Goal: Task Accomplishment & Management: Use online tool/utility

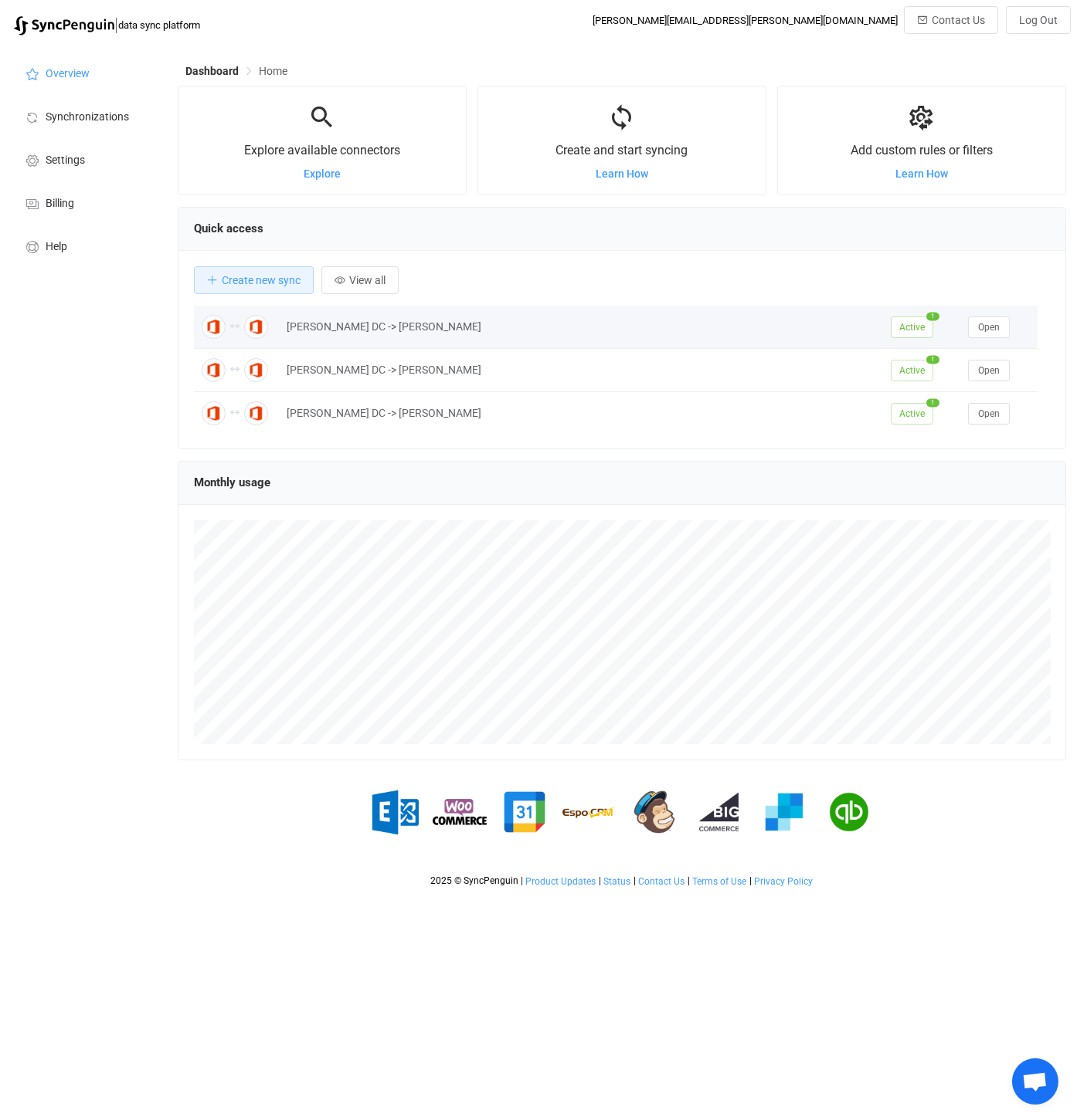
scroll to position [299, 887]
click at [376, 278] on span "View all" at bounding box center [367, 280] width 36 height 12
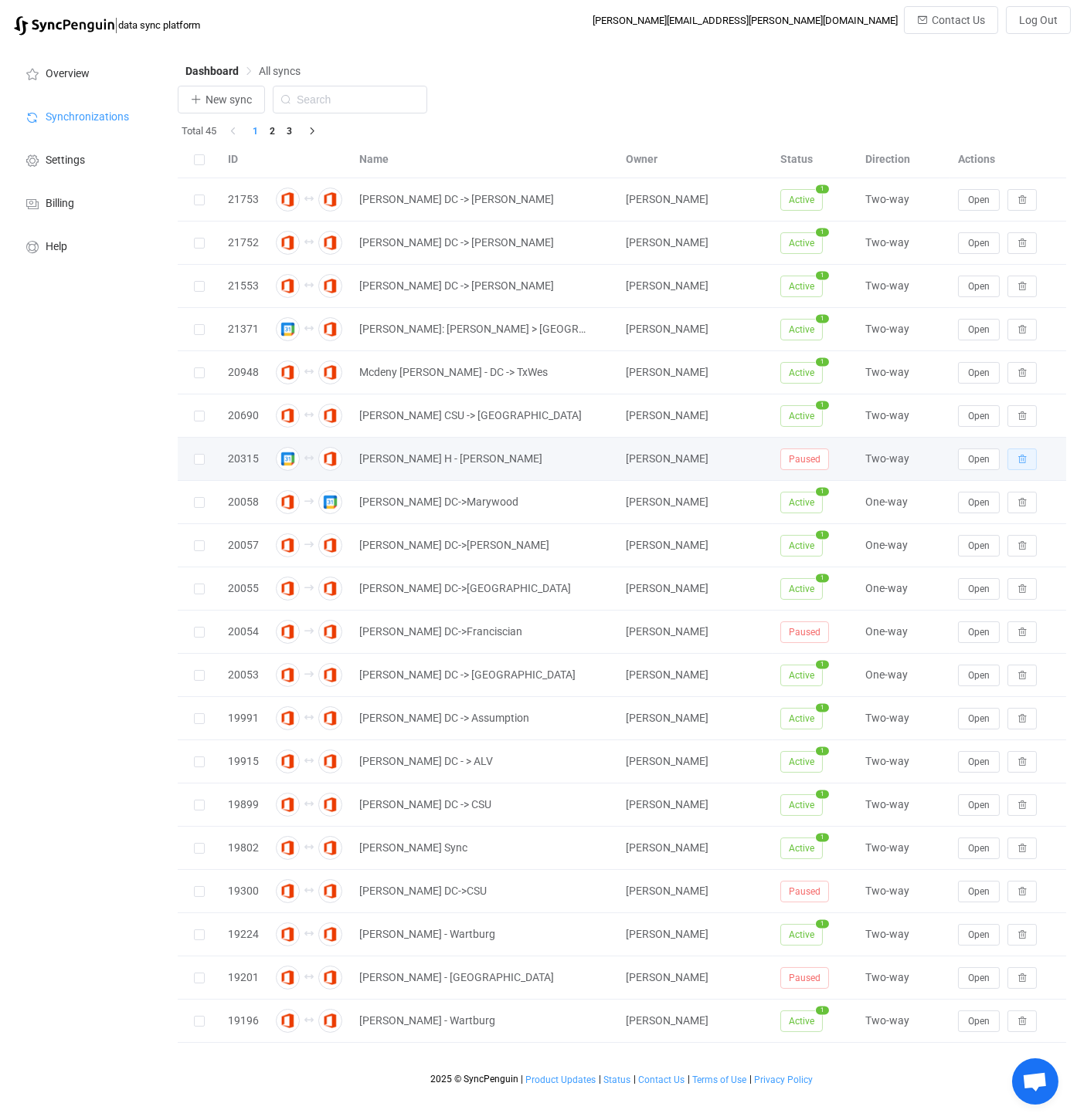
click at [1023, 457] on icon "button" at bounding box center [1022, 460] width 9 height 9
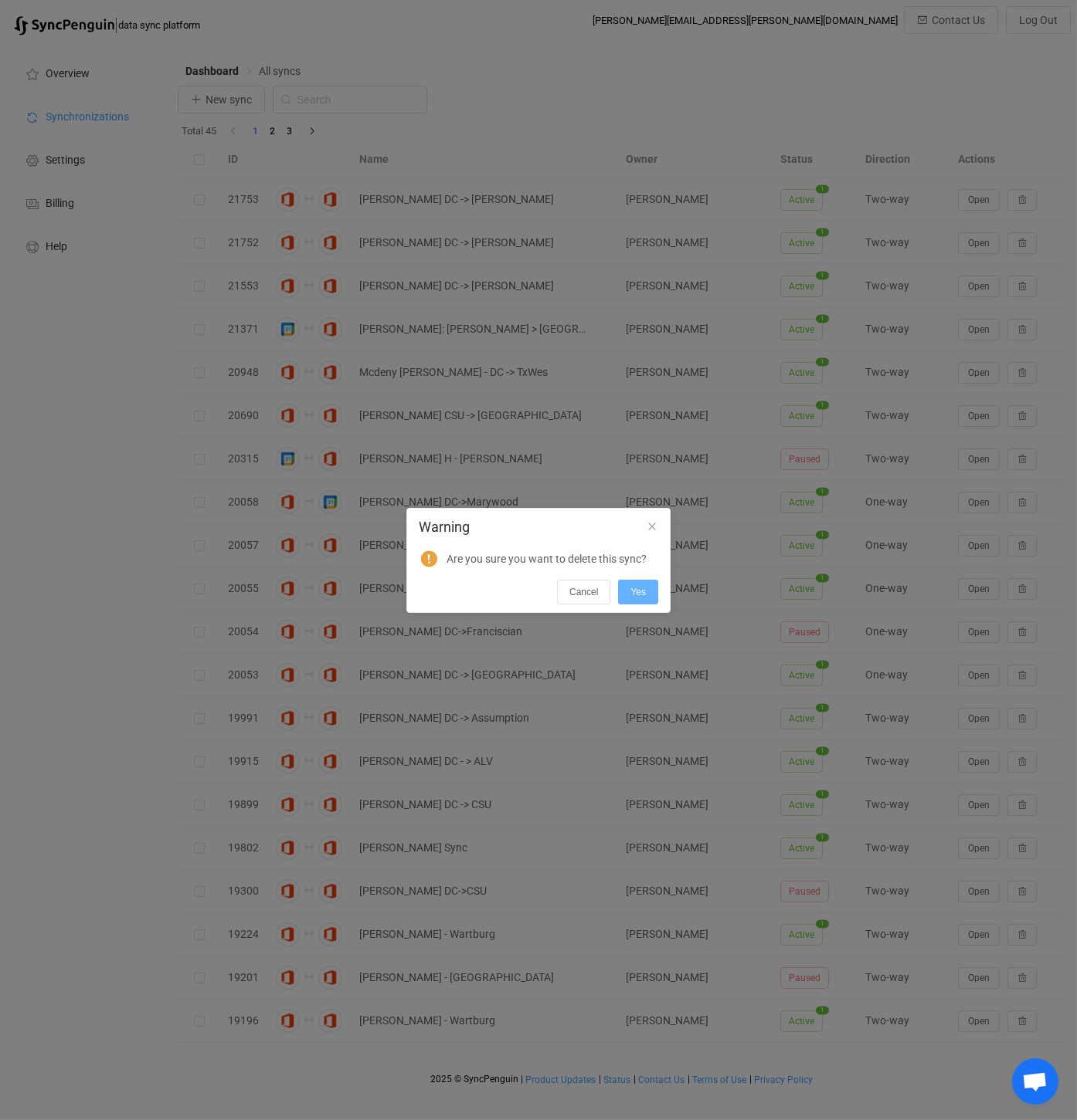
click at [640, 589] on span "Yes" at bounding box center [638, 592] width 15 height 10
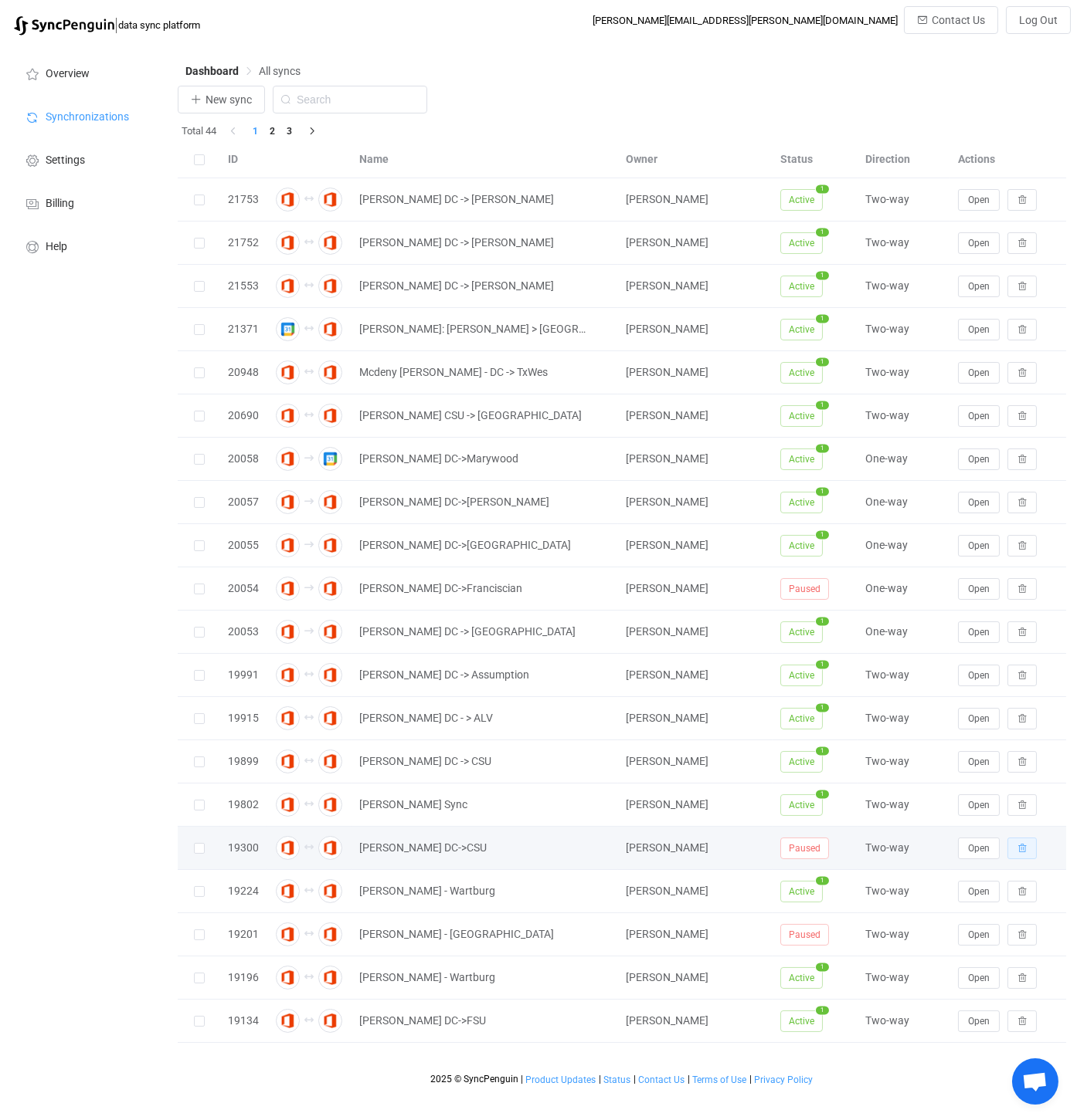
click at [1022, 844] on icon "button" at bounding box center [1022, 848] width 9 height 9
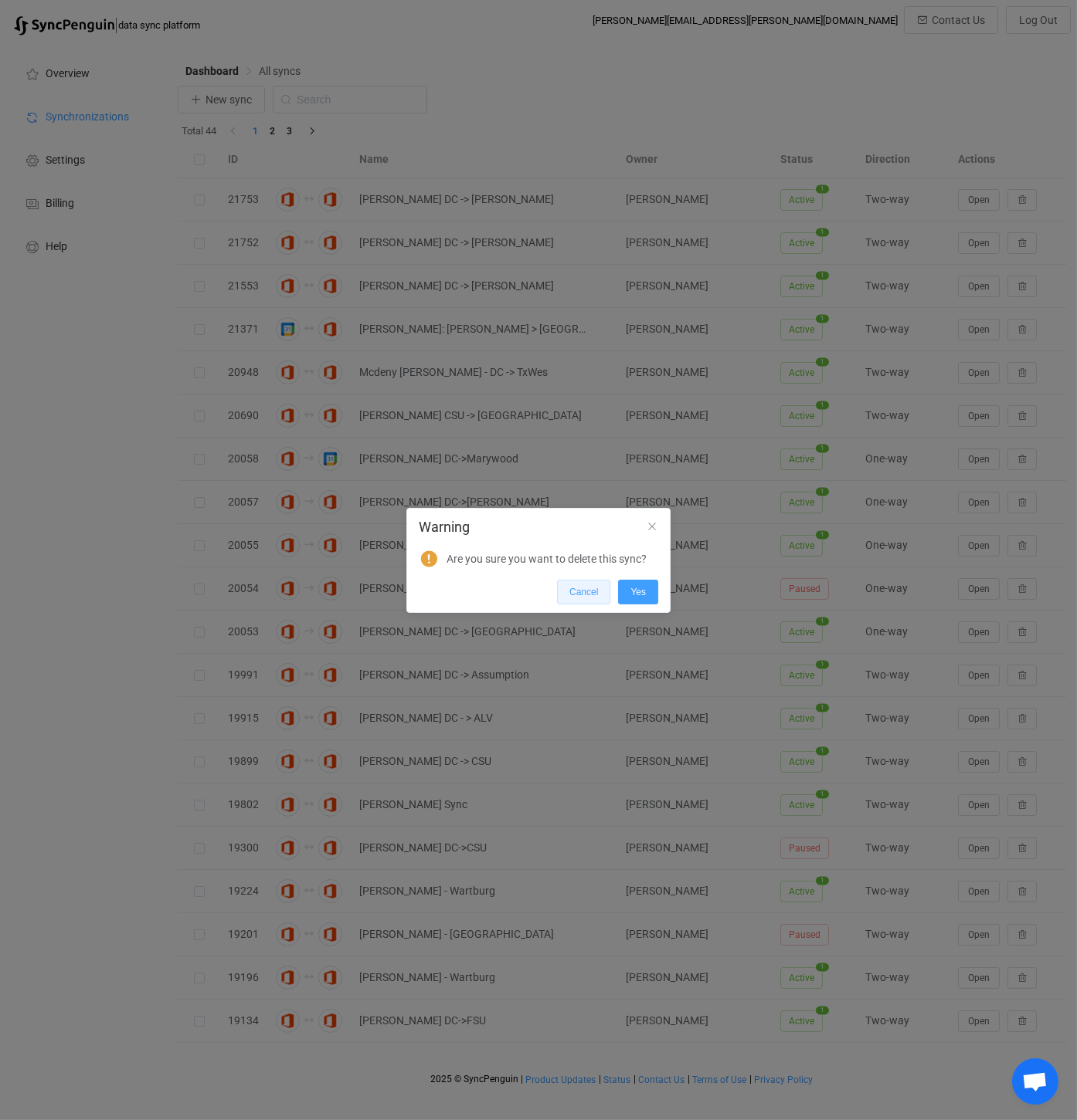
click at [585, 597] on button "Cancel" at bounding box center [583, 593] width 53 height 25
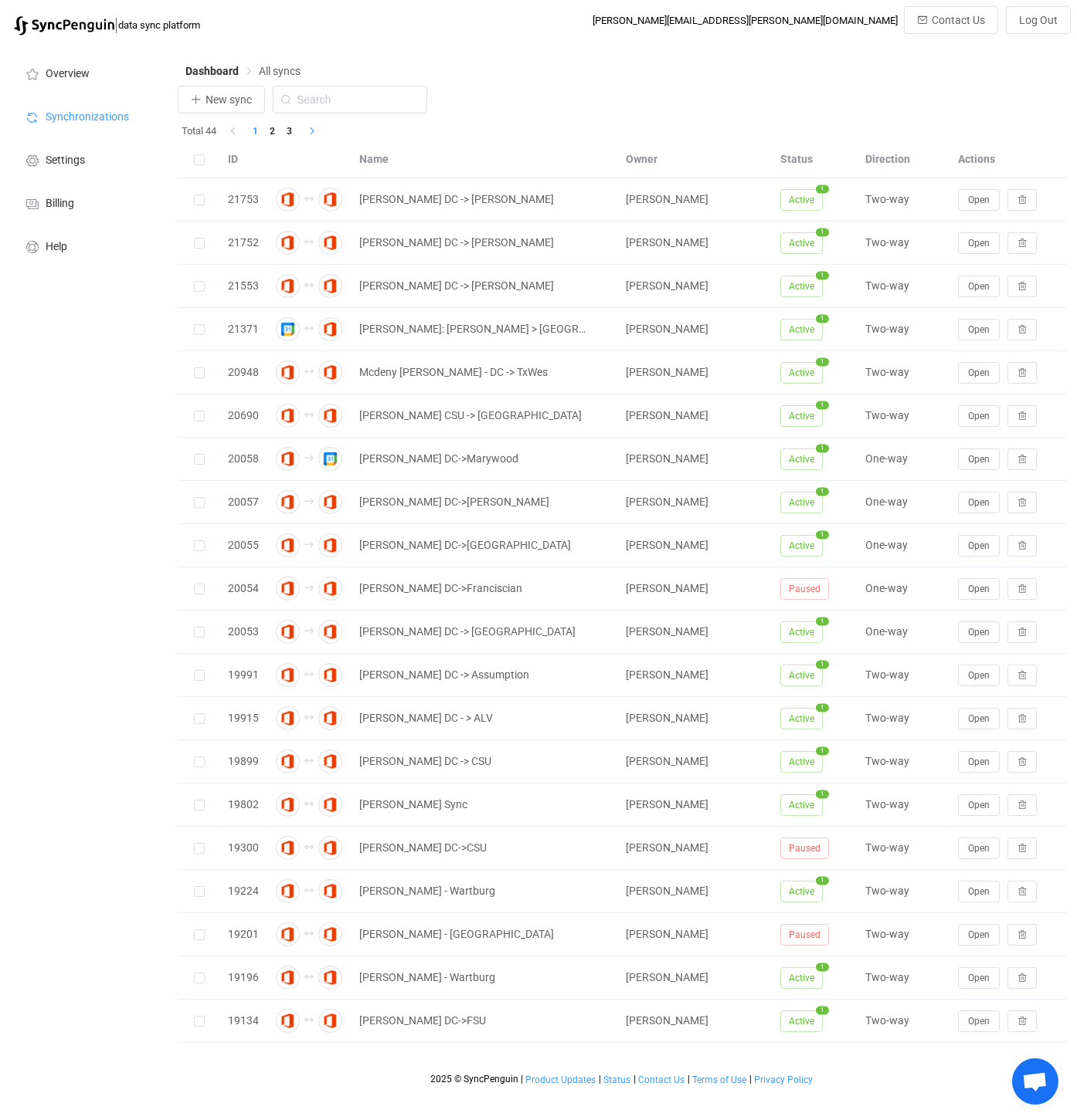
click at [310, 133] on icon "button" at bounding box center [312, 131] width 9 height 9
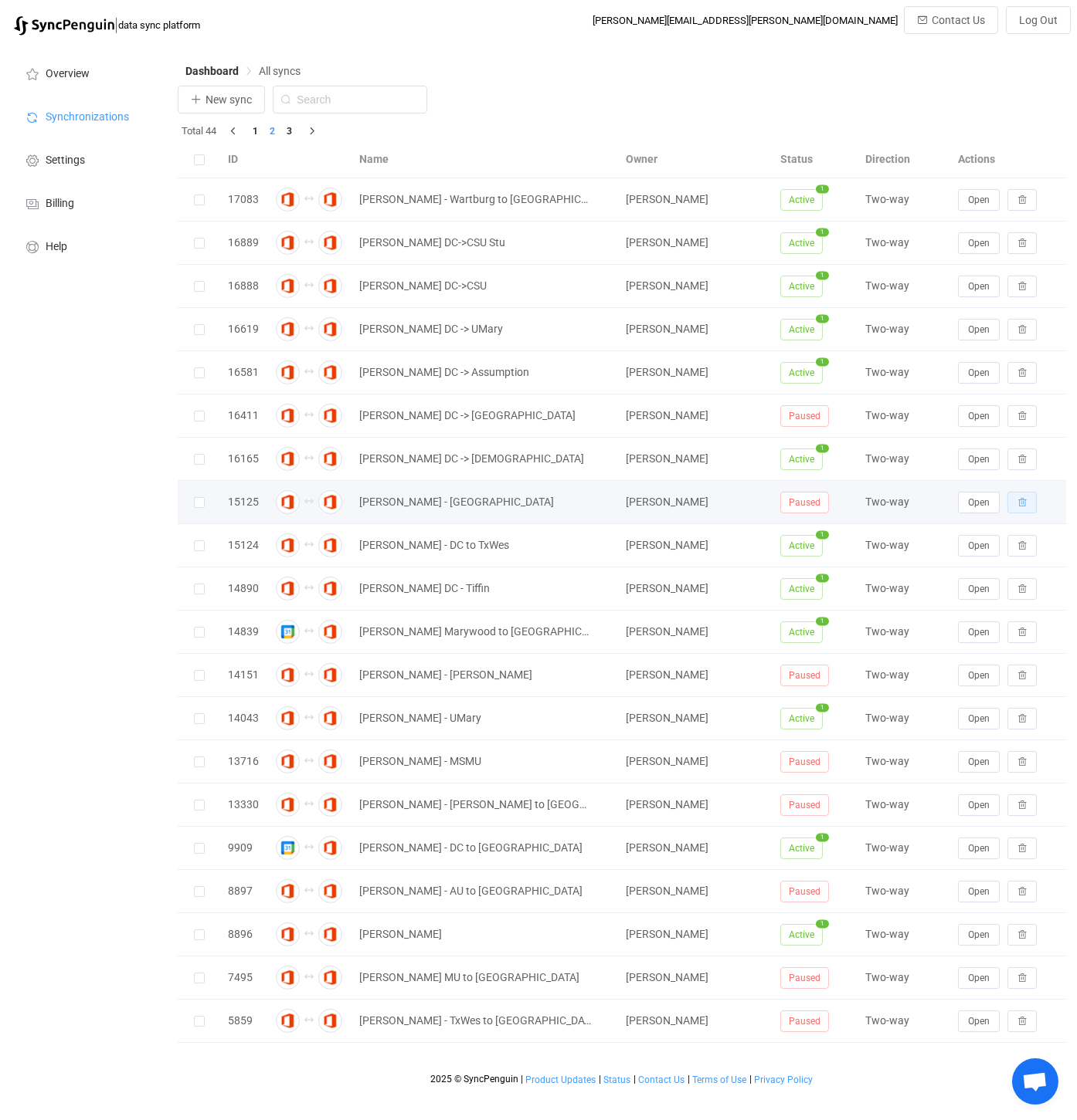
click at [1023, 499] on icon "button" at bounding box center [1022, 503] width 9 height 9
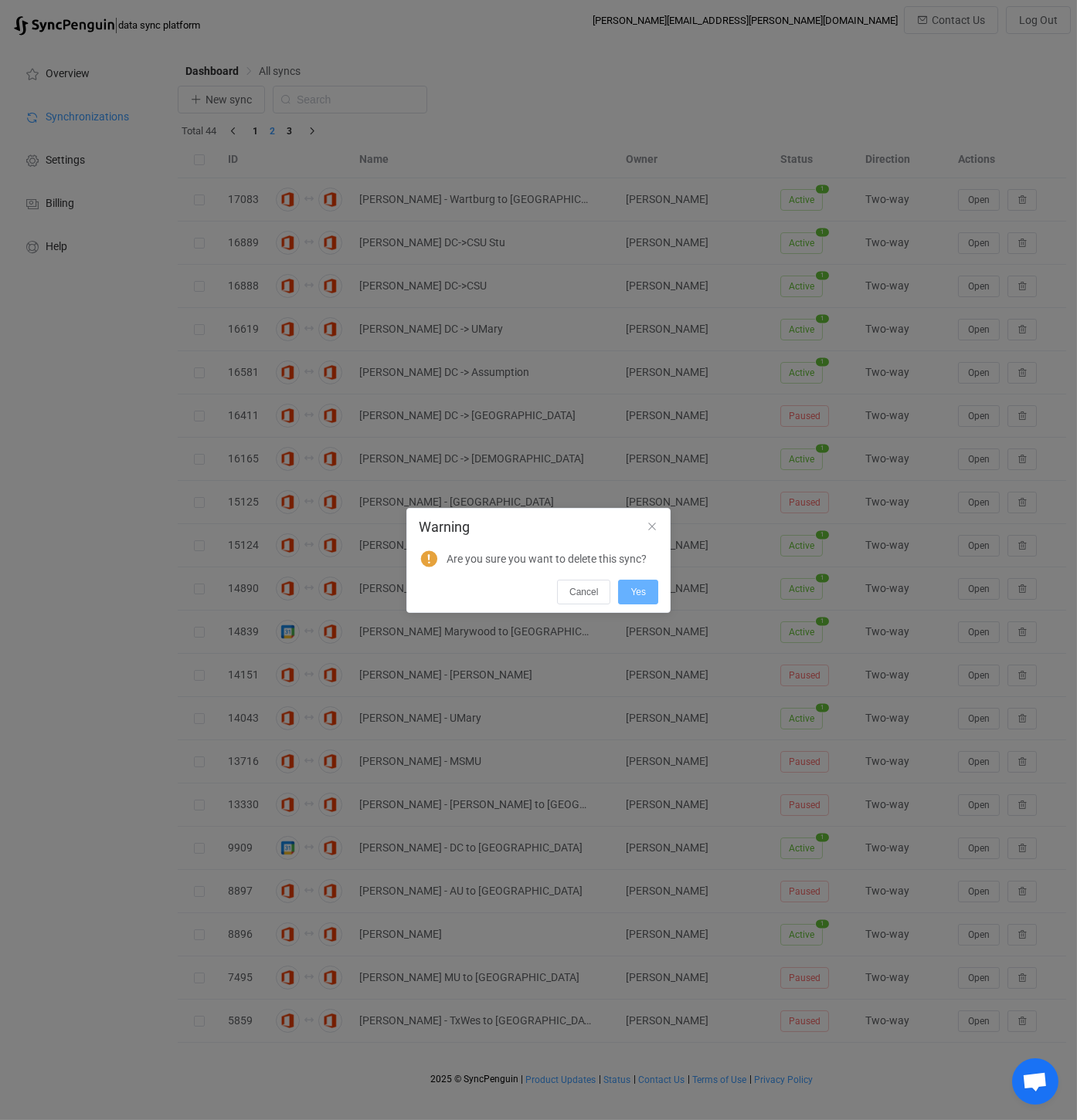
click at [636, 590] on span "Yes" at bounding box center [638, 592] width 15 height 10
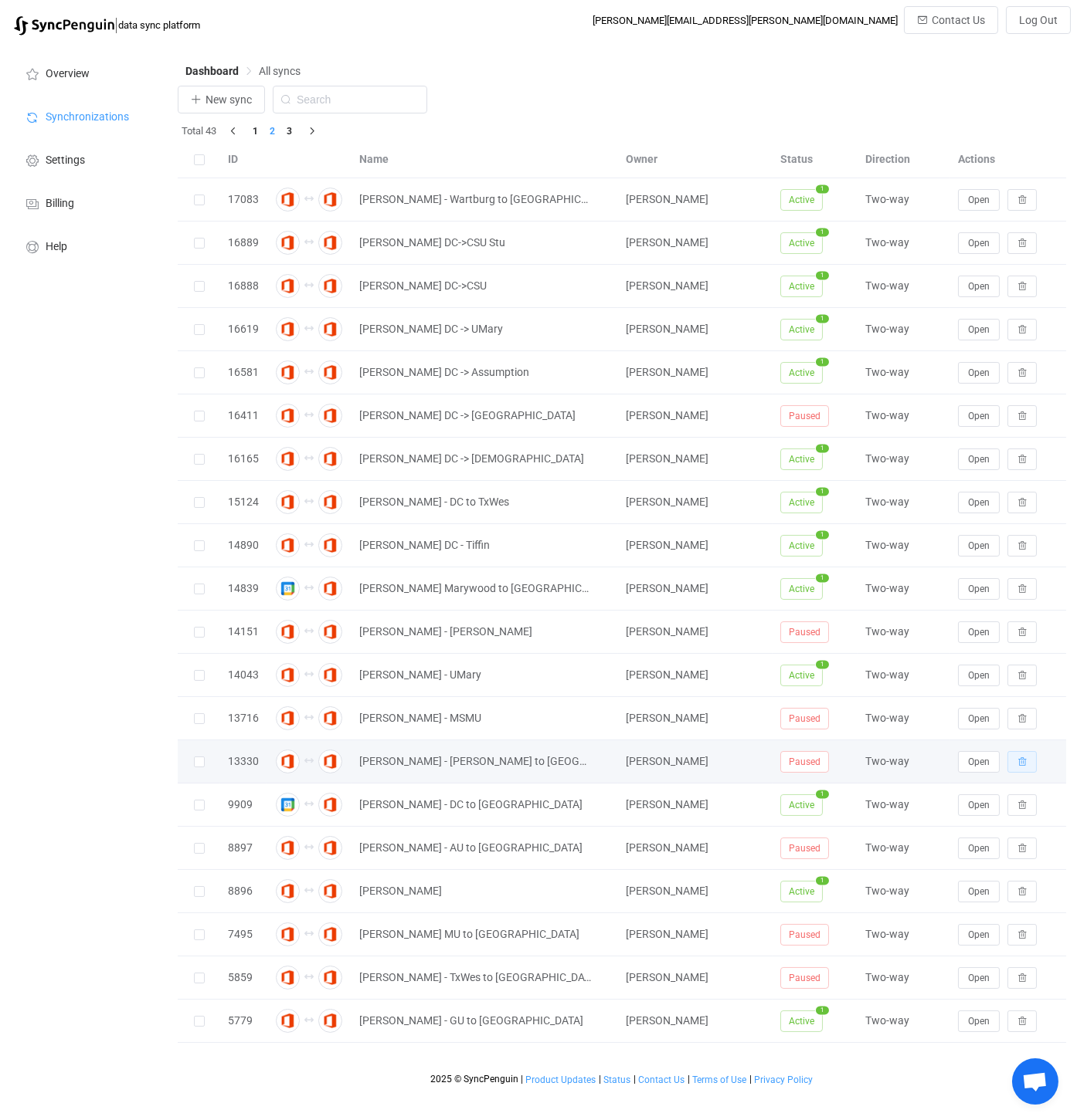
click at [1018, 758] on icon "button" at bounding box center [1022, 762] width 9 height 9
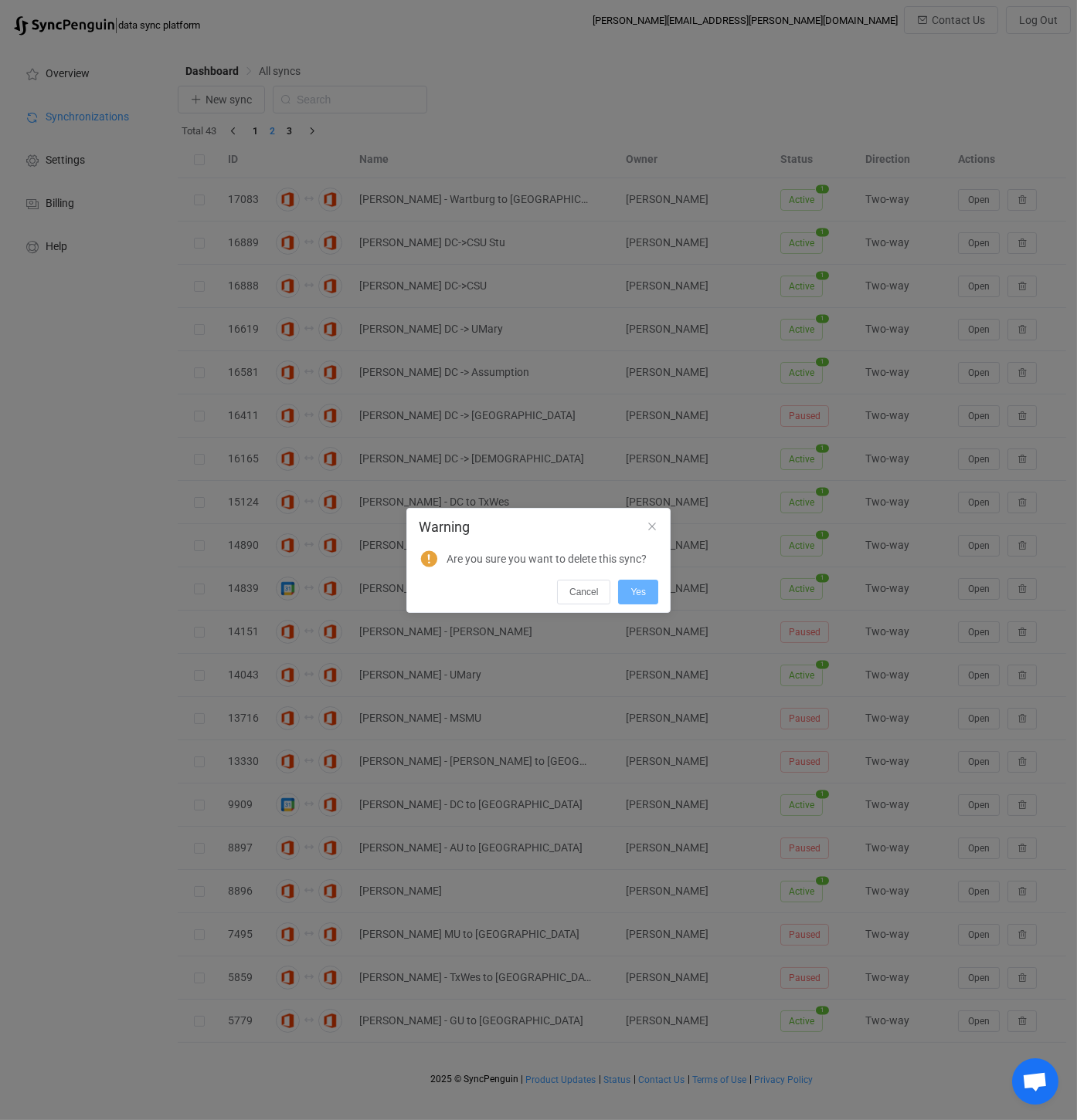
click at [631, 593] on span "Yes" at bounding box center [638, 592] width 15 height 10
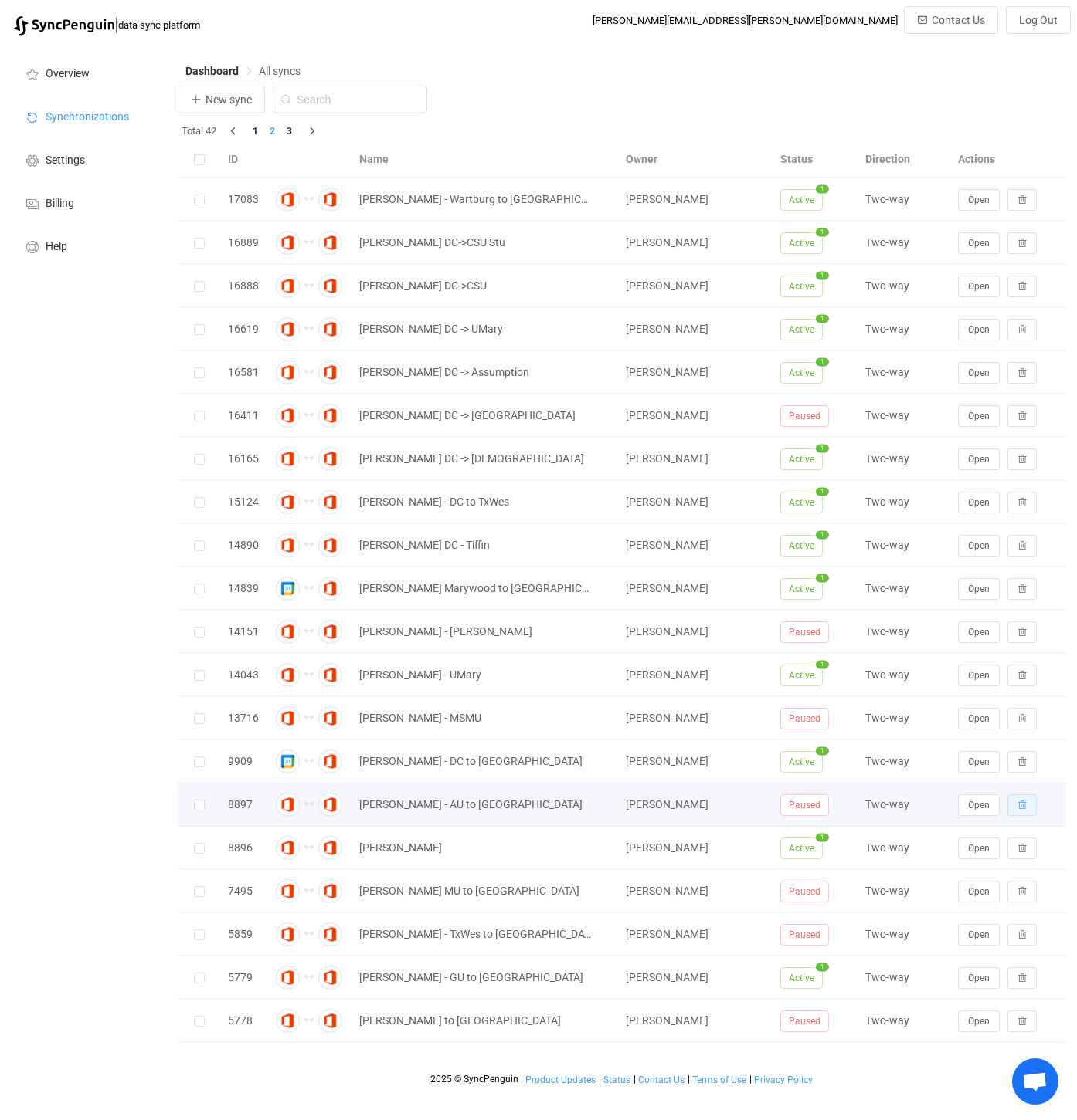
click at [1021, 801] on icon "button" at bounding box center [1022, 806] width 9 height 9
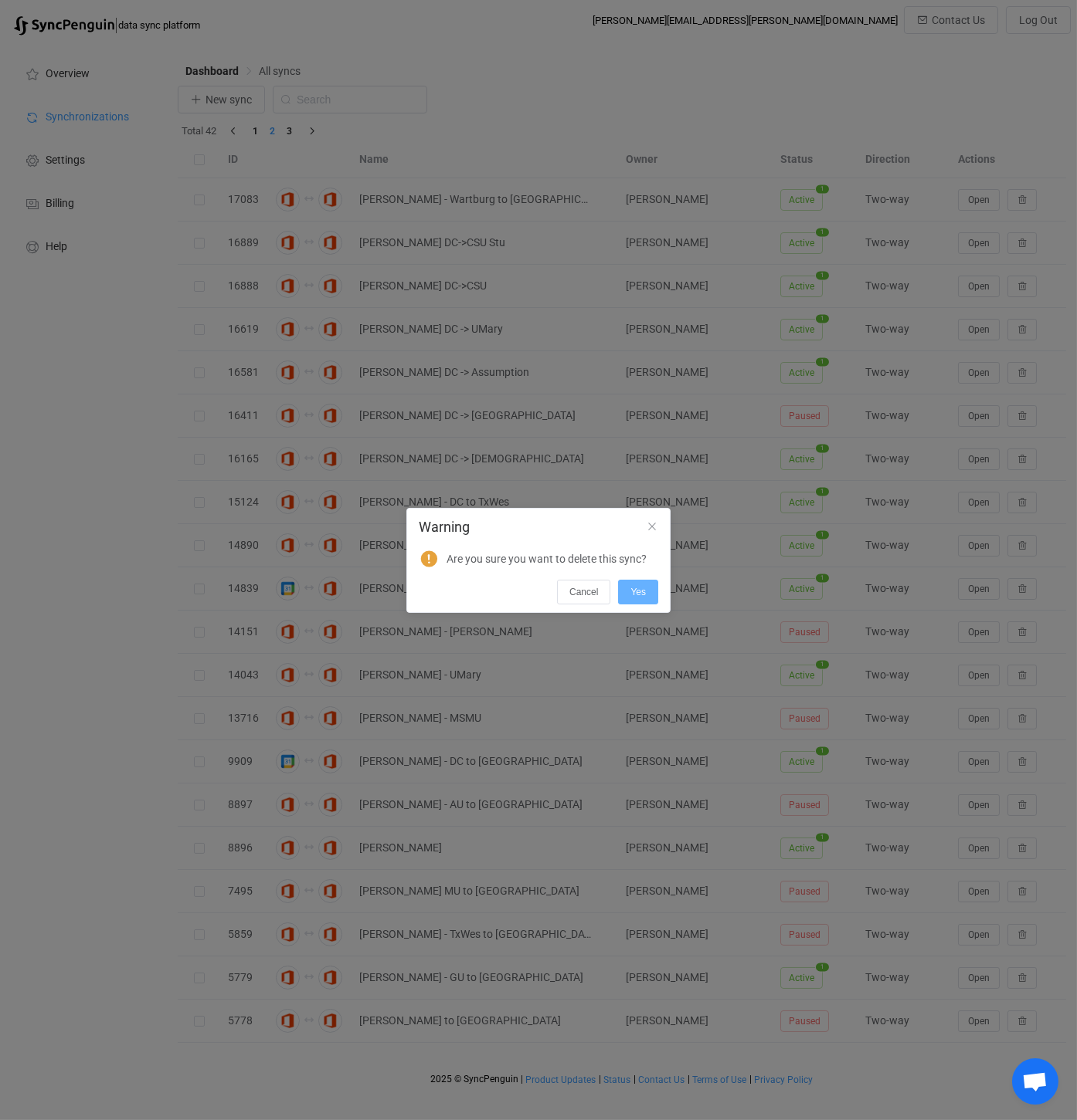
click at [636, 589] on span "Yes" at bounding box center [638, 592] width 15 height 10
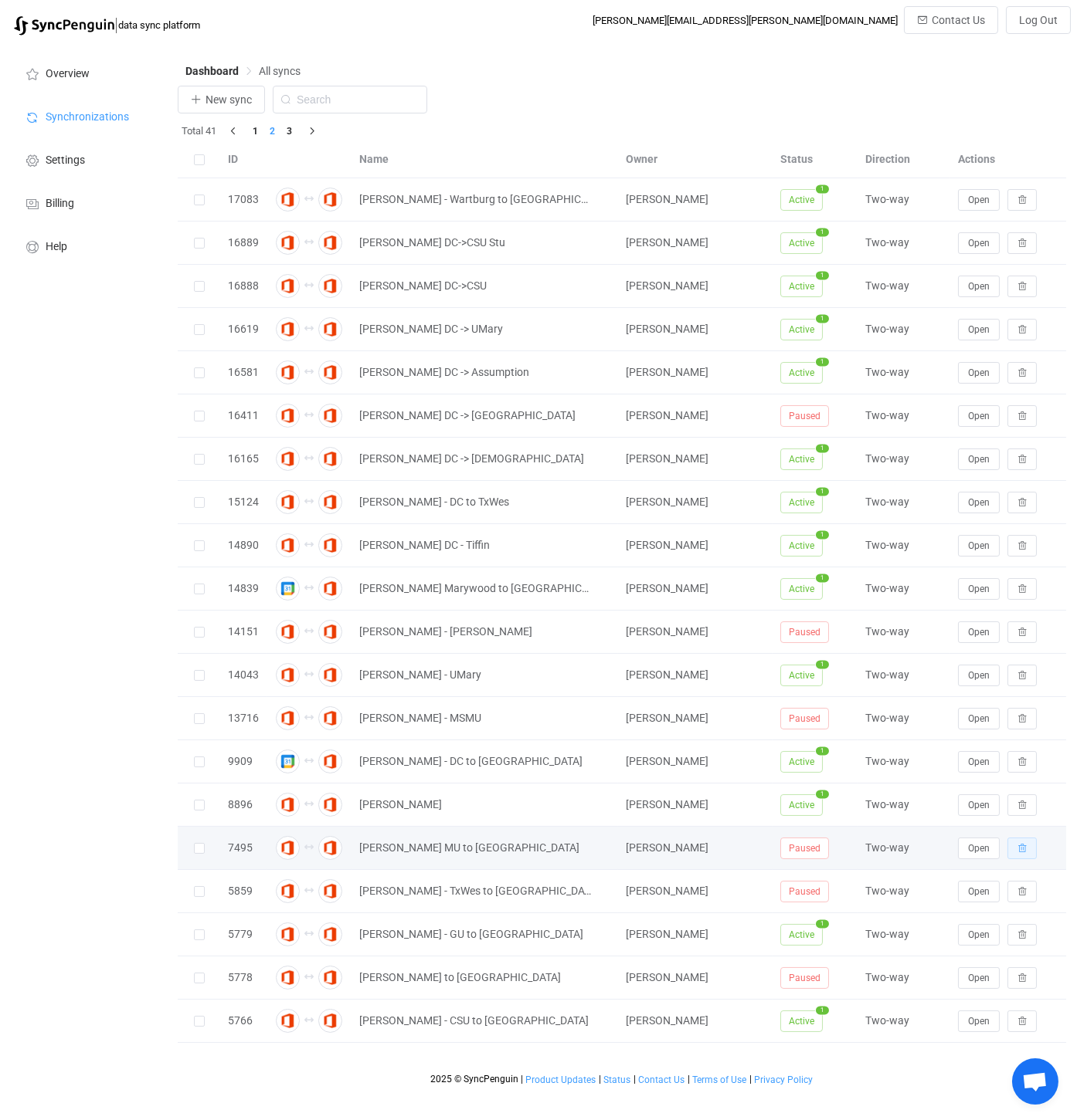
click at [1020, 844] on icon "button" at bounding box center [1022, 848] width 9 height 9
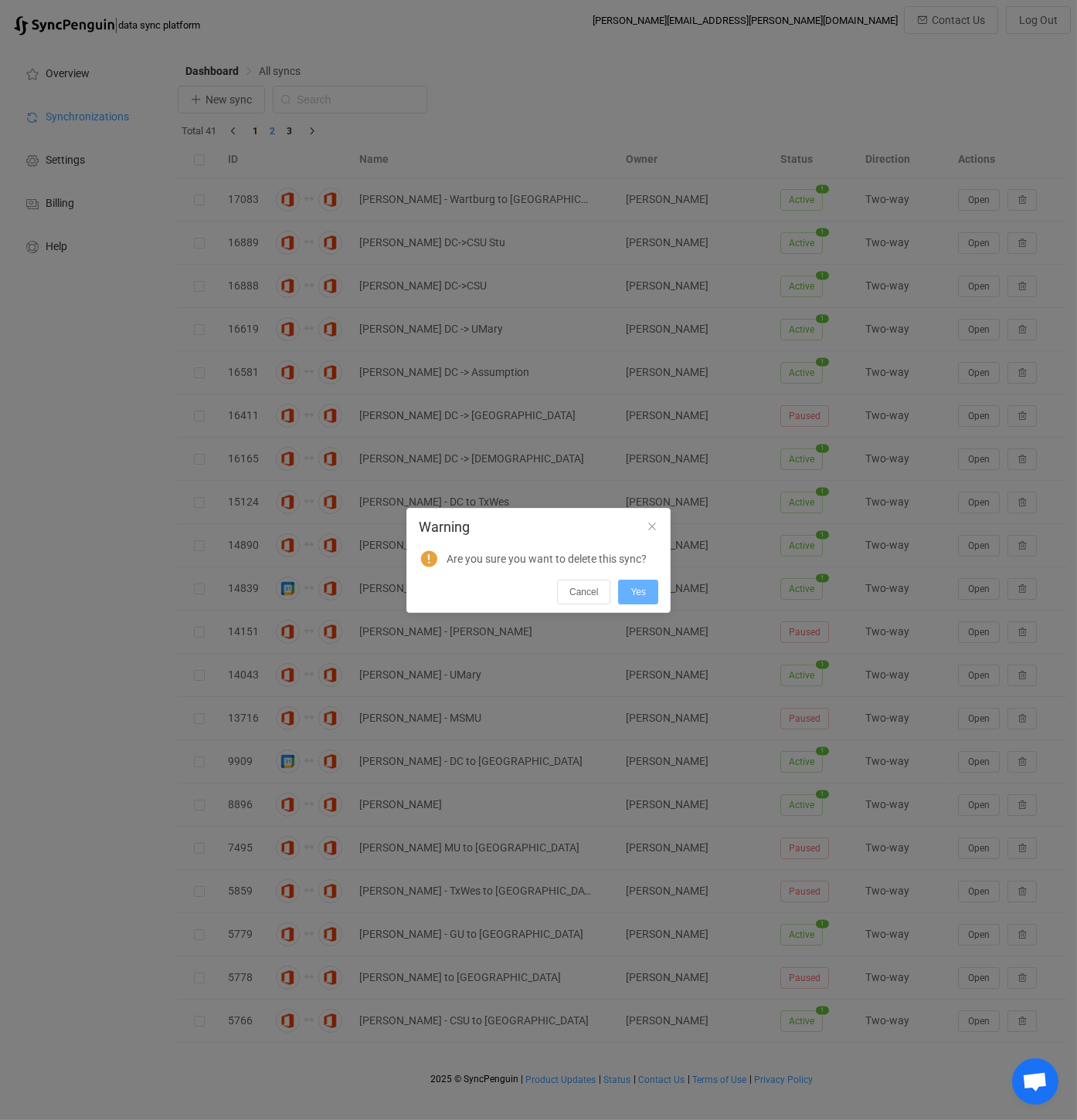
click at [637, 593] on span "Yes" at bounding box center [638, 592] width 15 height 10
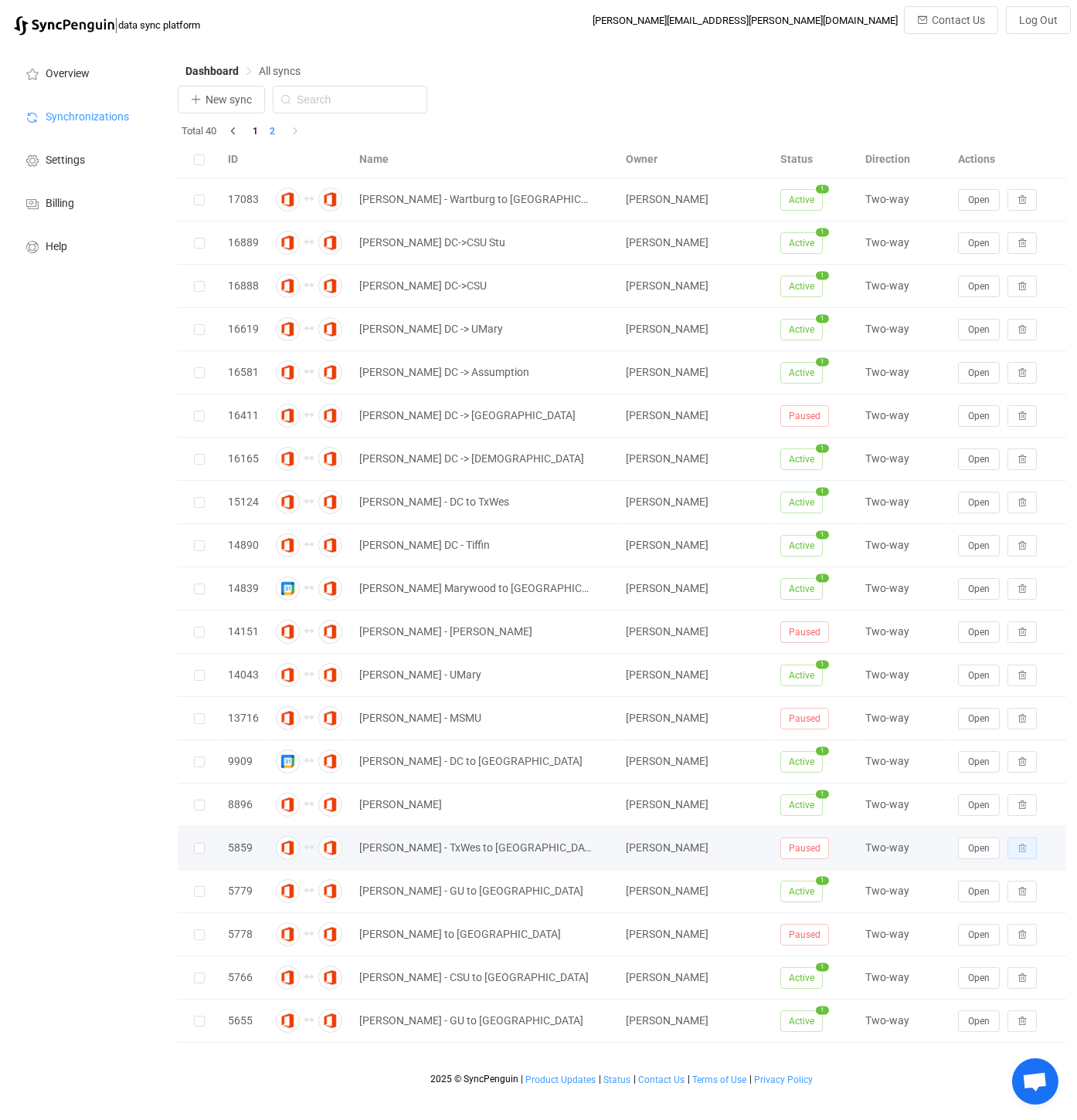
click at [1019, 844] on icon "button" at bounding box center [1022, 848] width 9 height 9
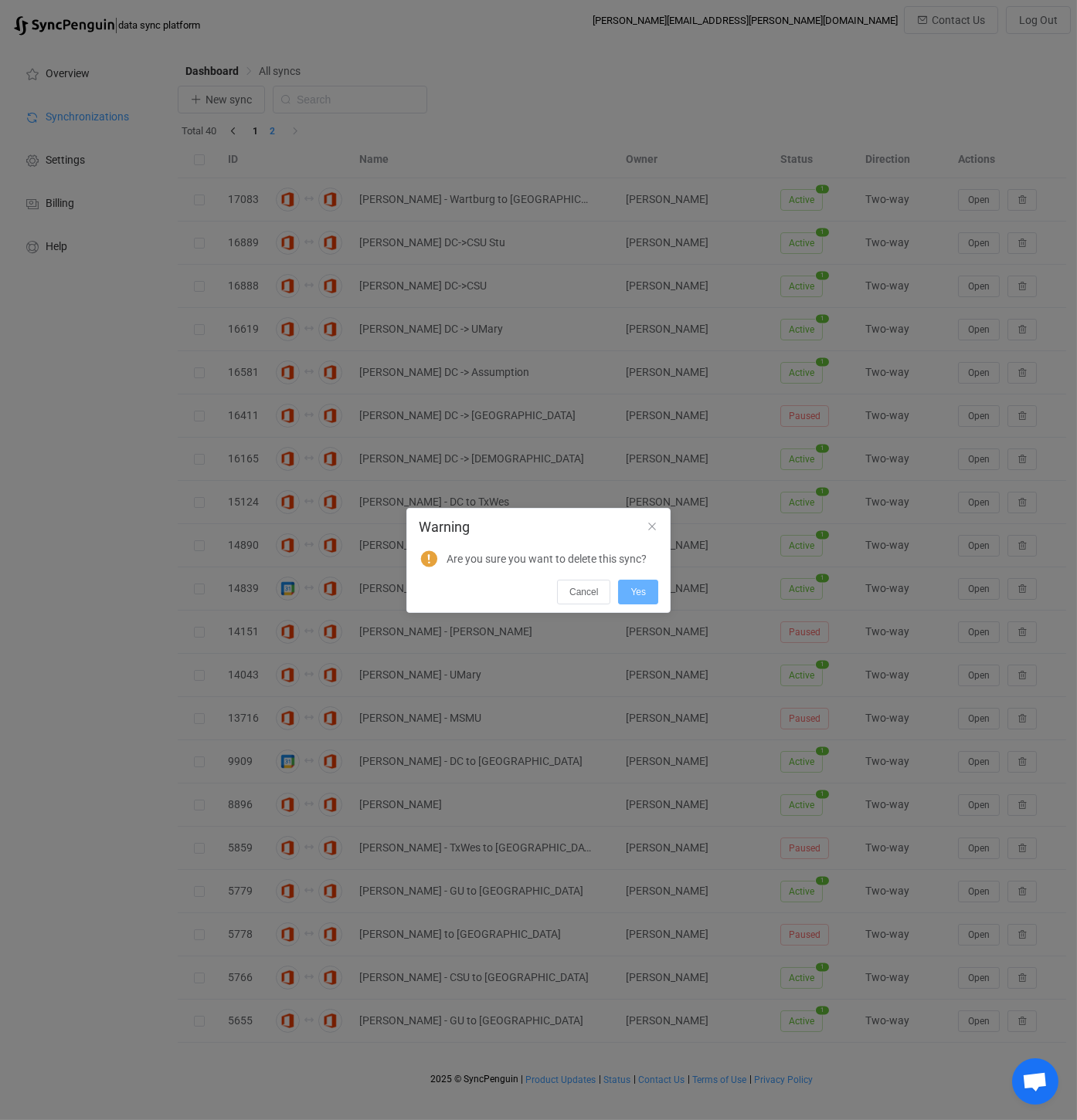
click at [640, 589] on span "Yes" at bounding box center [638, 592] width 15 height 10
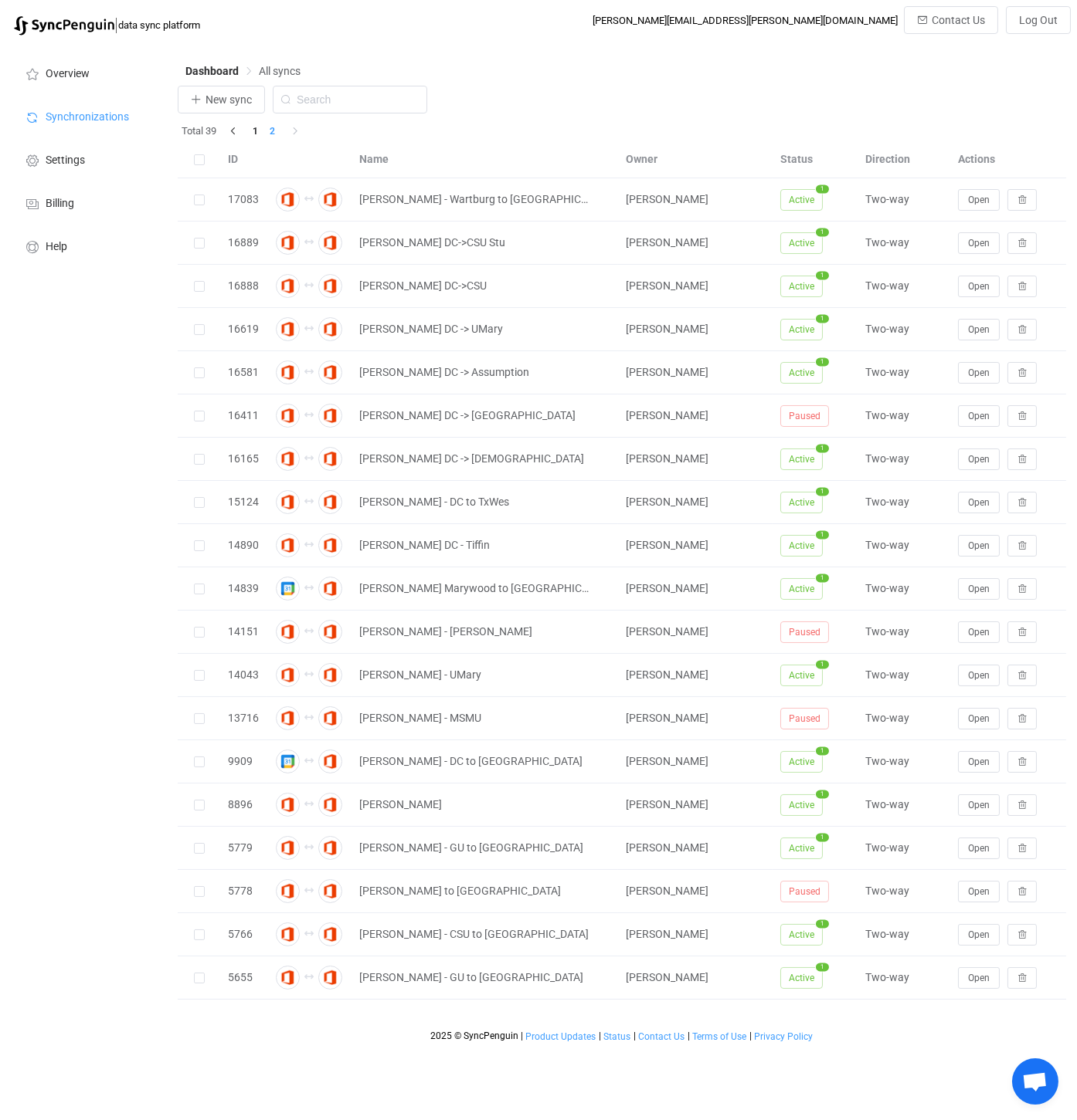
click at [271, 135] on li "2" at bounding box center [273, 131] width 17 height 17
click at [218, 95] on span "New sync" at bounding box center [228, 99] width 46 height 12
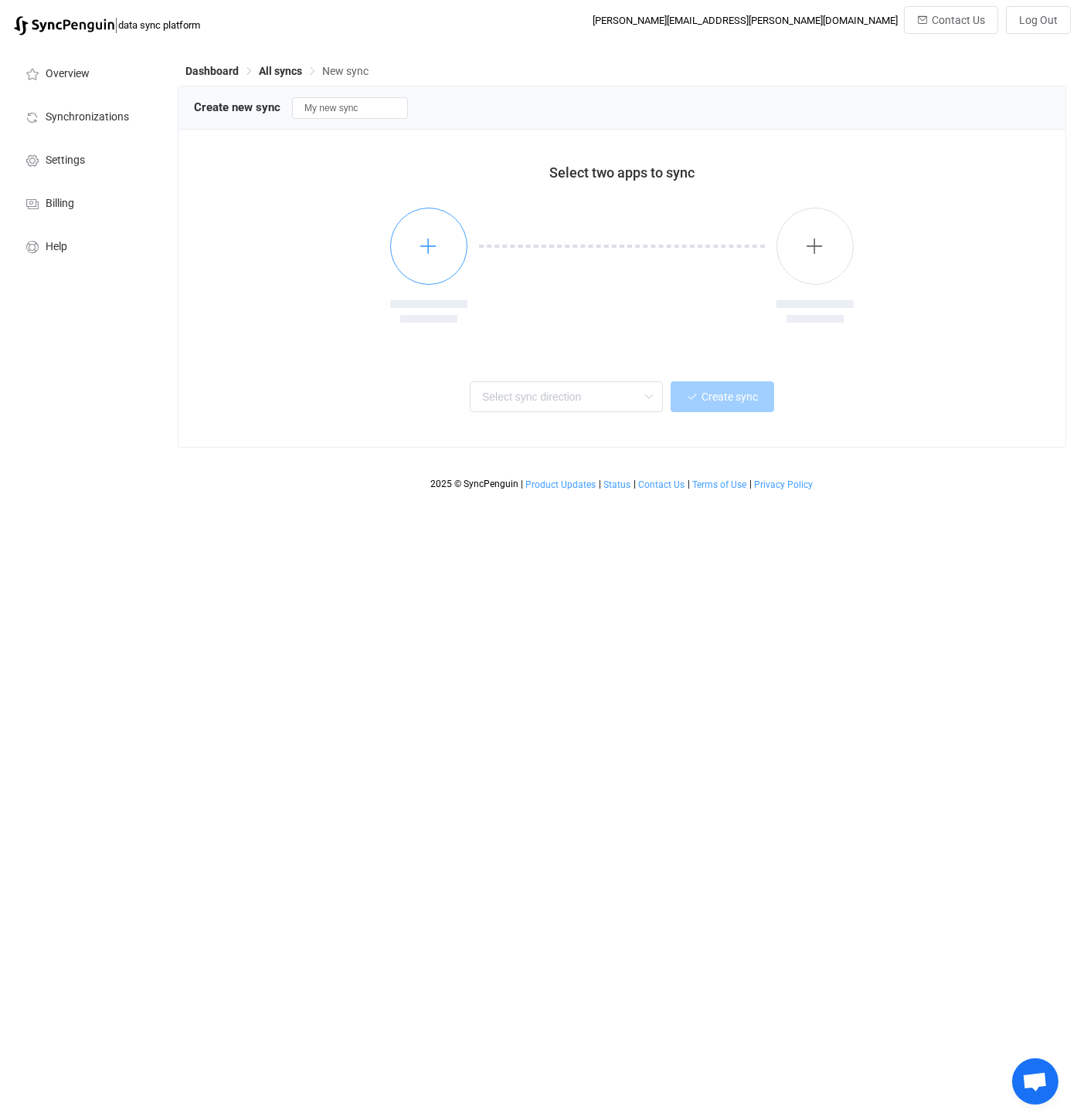
click at [432, 247] on icon "button" at bounding box center [429, 245] width 19 height 19
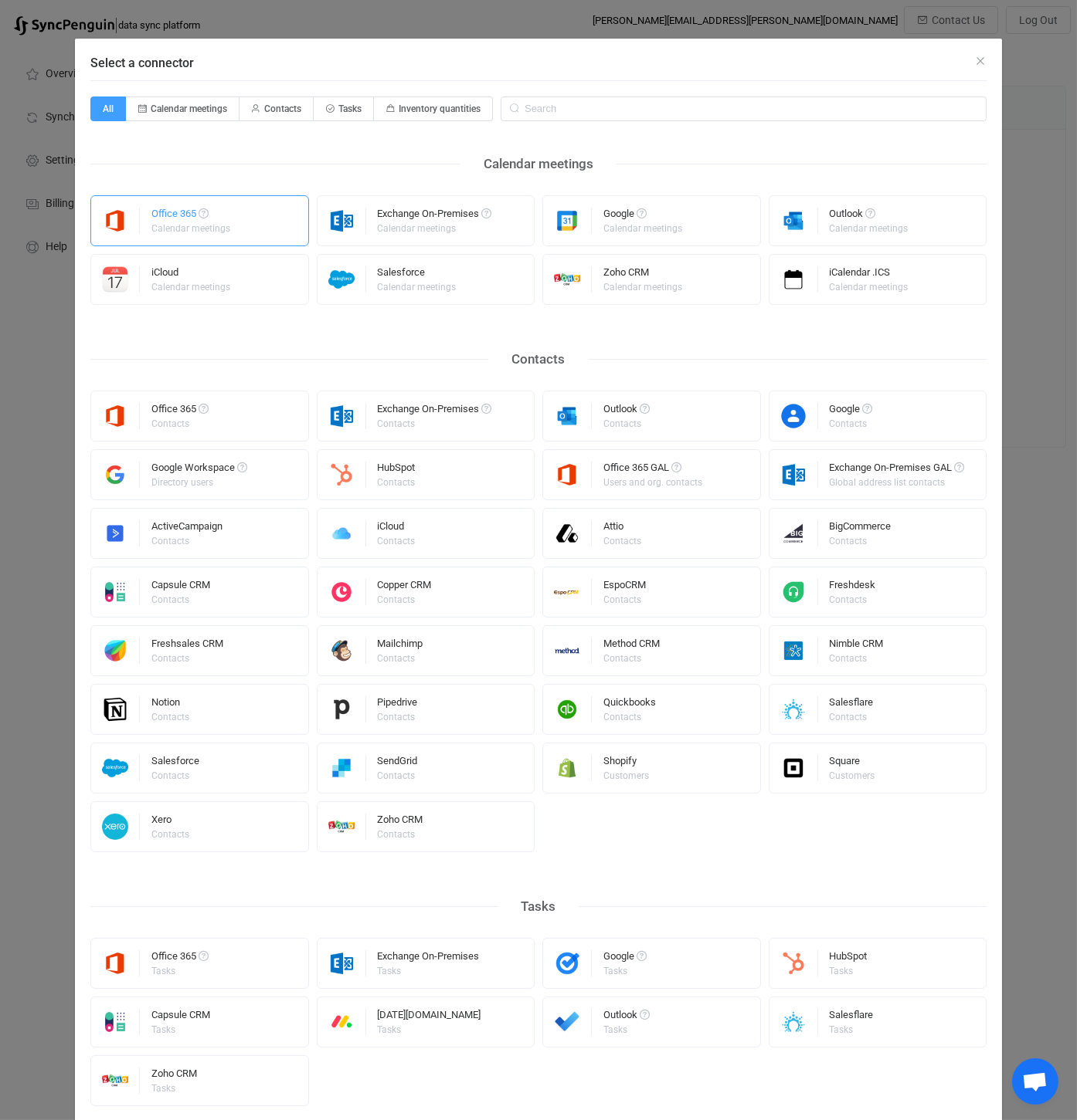
click at [191, 216] on div "Office 365" at bounding box center [192, 216] width 81 height 15
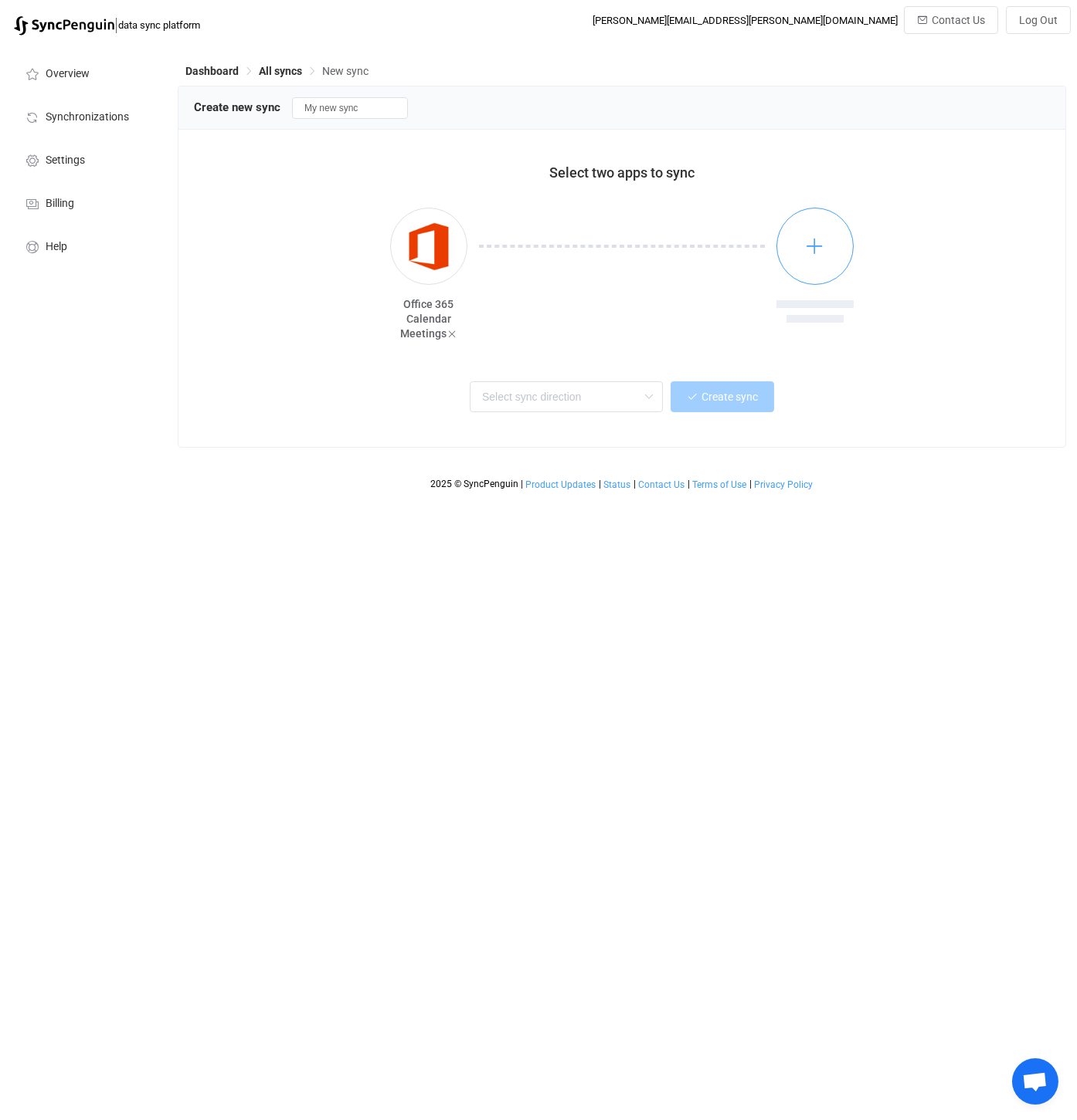
click at [824, 248] on button "button" at bounding box center [815, 246] width 77 height 77
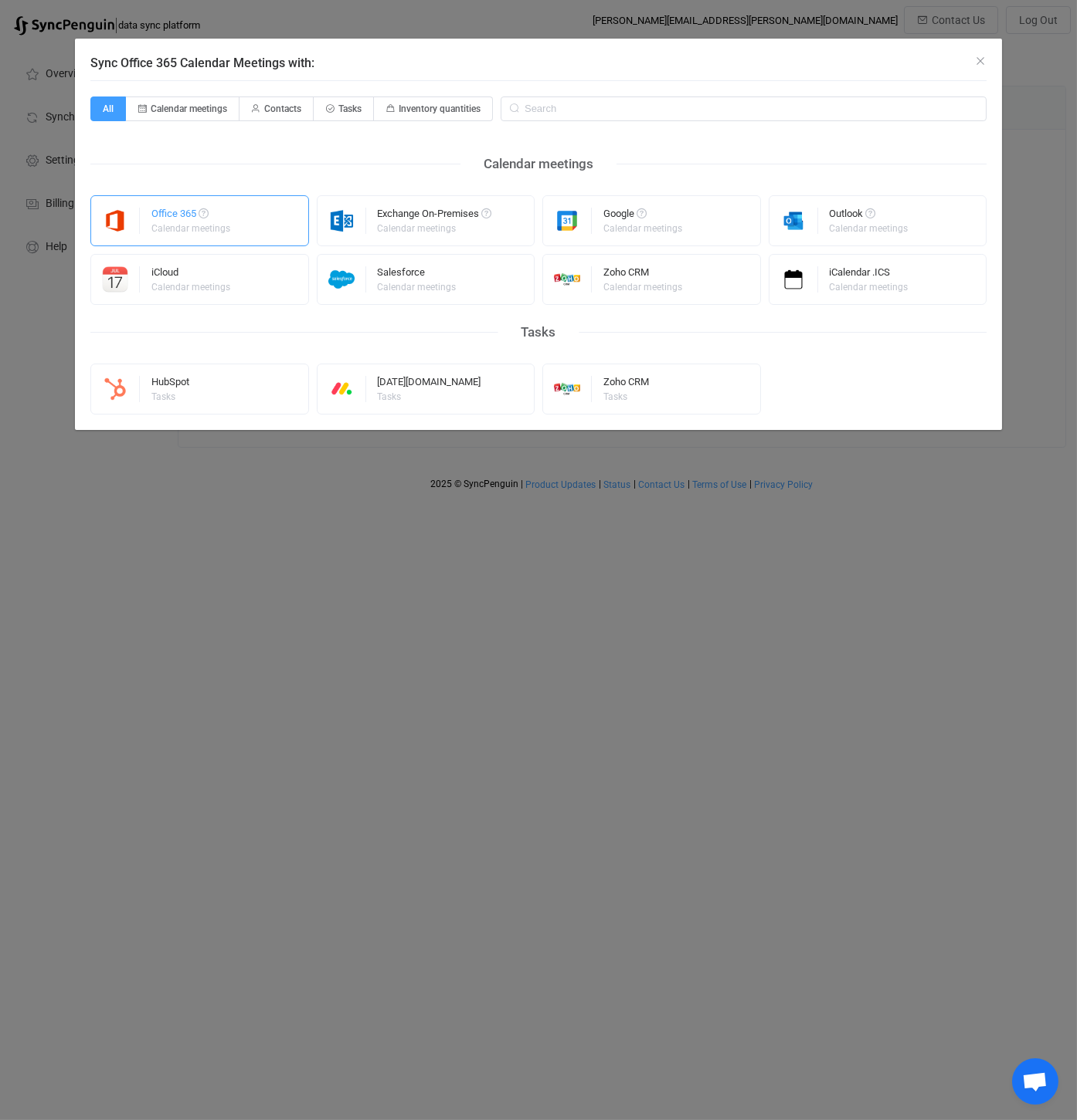
click at [151, 216] on div "Office 365" at bounding box center [192, 216] width 81 height 15
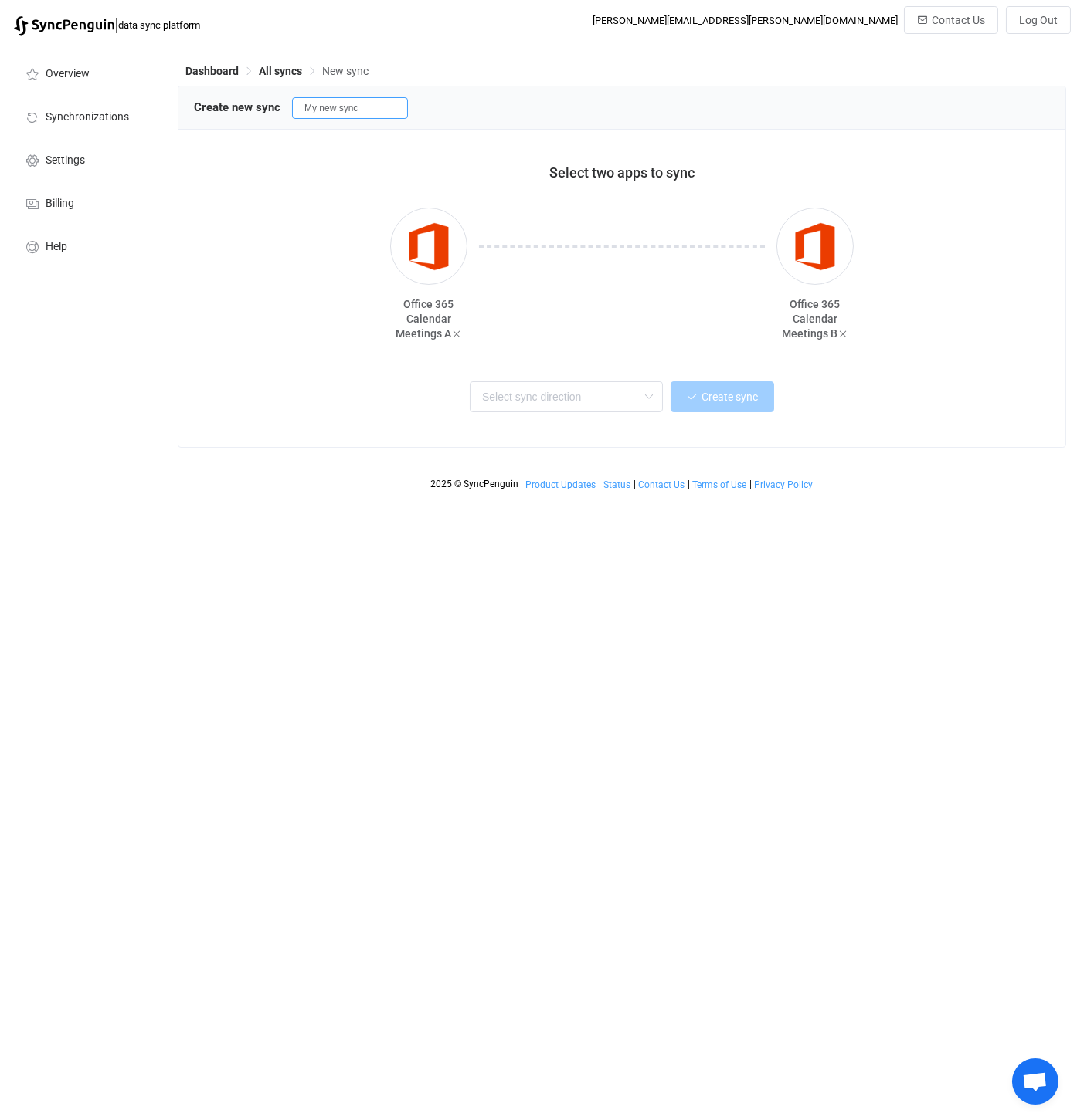
drag, startPoint x: 377, startPoint y: 105, endPoint x: 295, endPoint y: 105, distance: 82.0
click at [295, 105] on input "My new sync" at bounding box center [349, 108] width 116 height 22
type input "[PERSON_NAME] - UPIKE"
click at [637, 401] on input "text" at bounding box center [566, 396] width 194 height 31
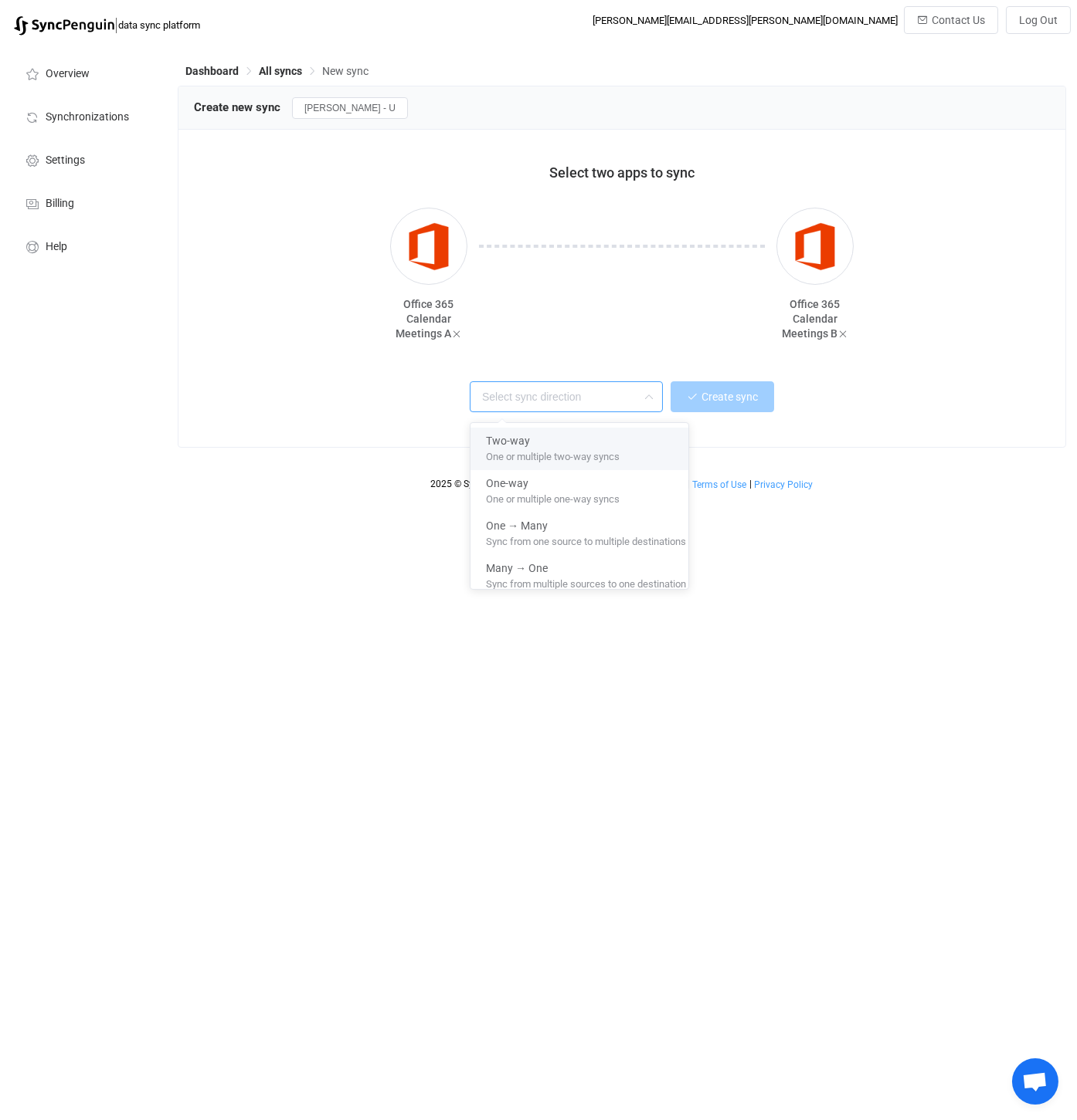
click at [556, 453] on span "One or multiple two-way syncs" at bounding box center [553, 454] width 134 height 17
type input "Two-way"
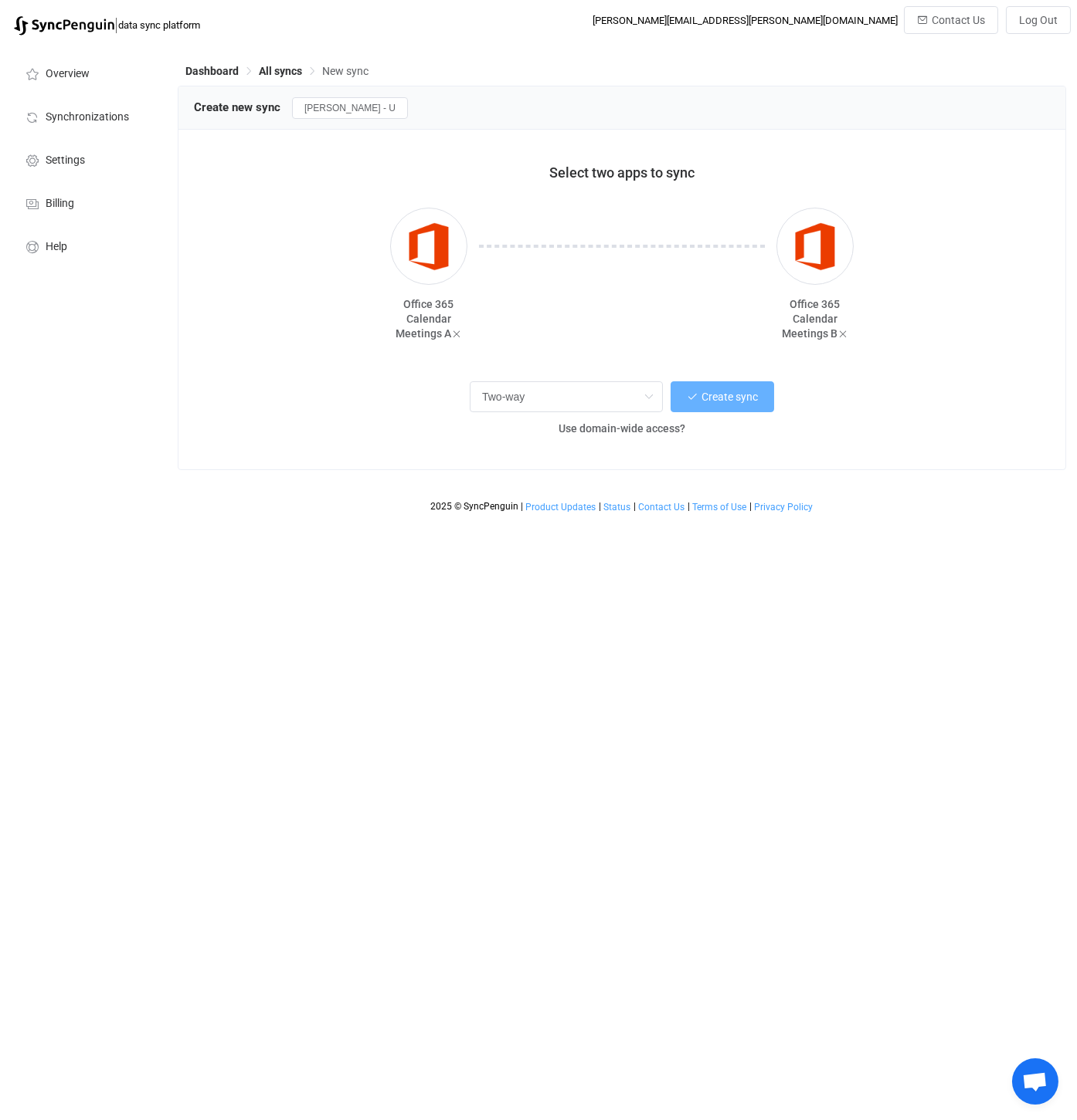
click at [725, 405] on button "Create sync" at bounding box center [722, 396] width 104 height 31
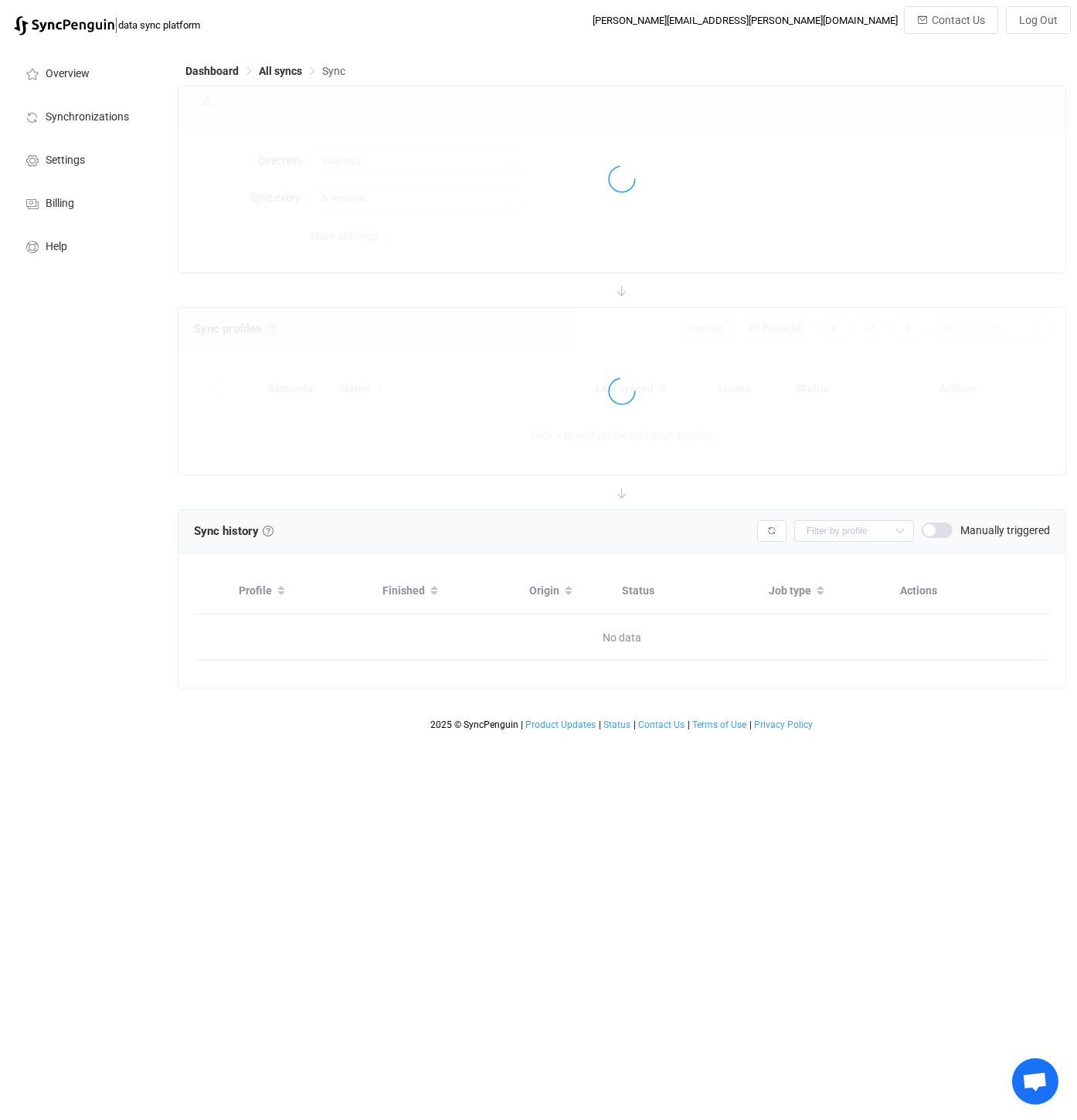
type input "10 minutes"
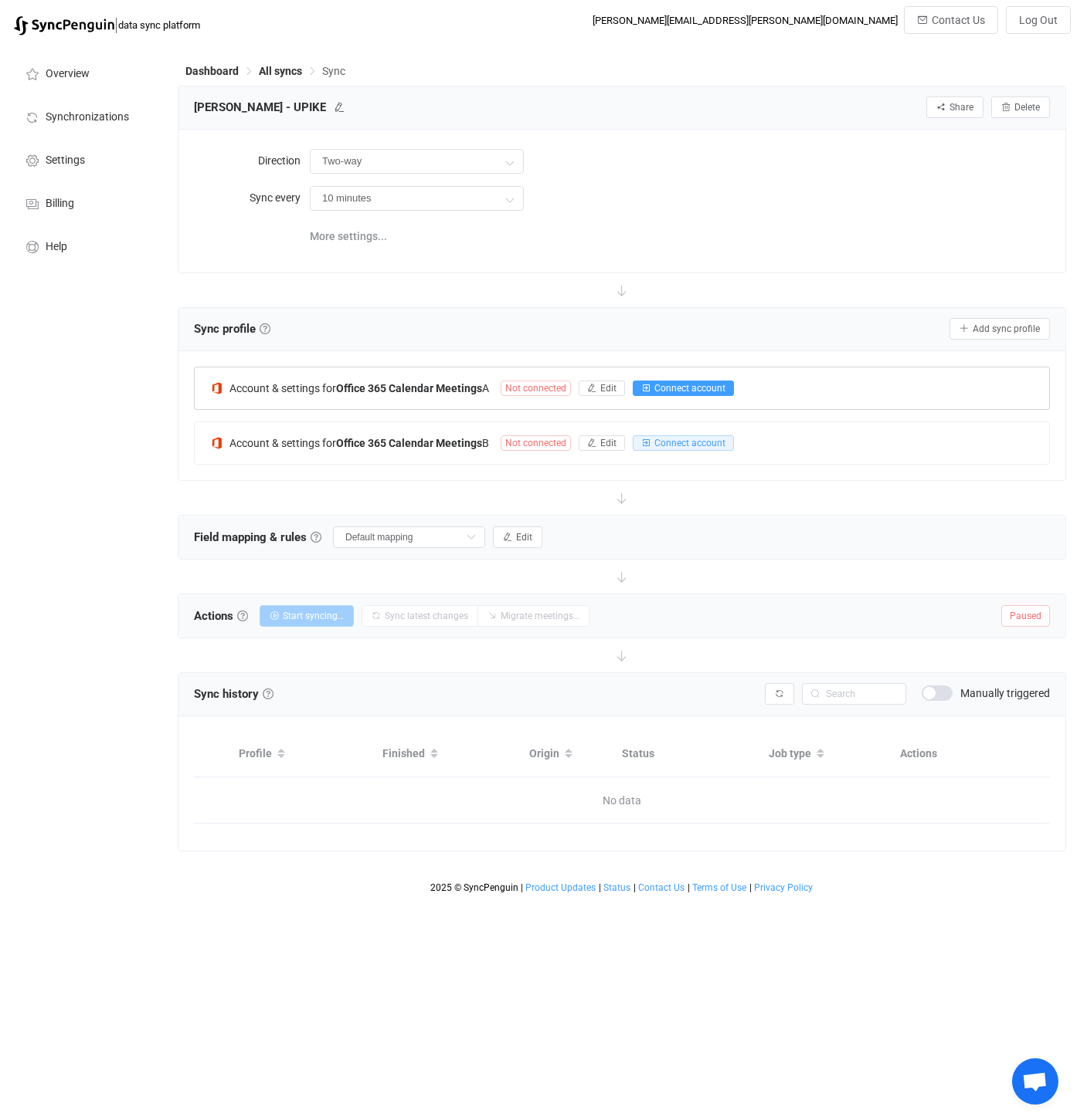
click at [685, 387] on span "Connect account" at bounding box center [689, 388] width 71 height 10
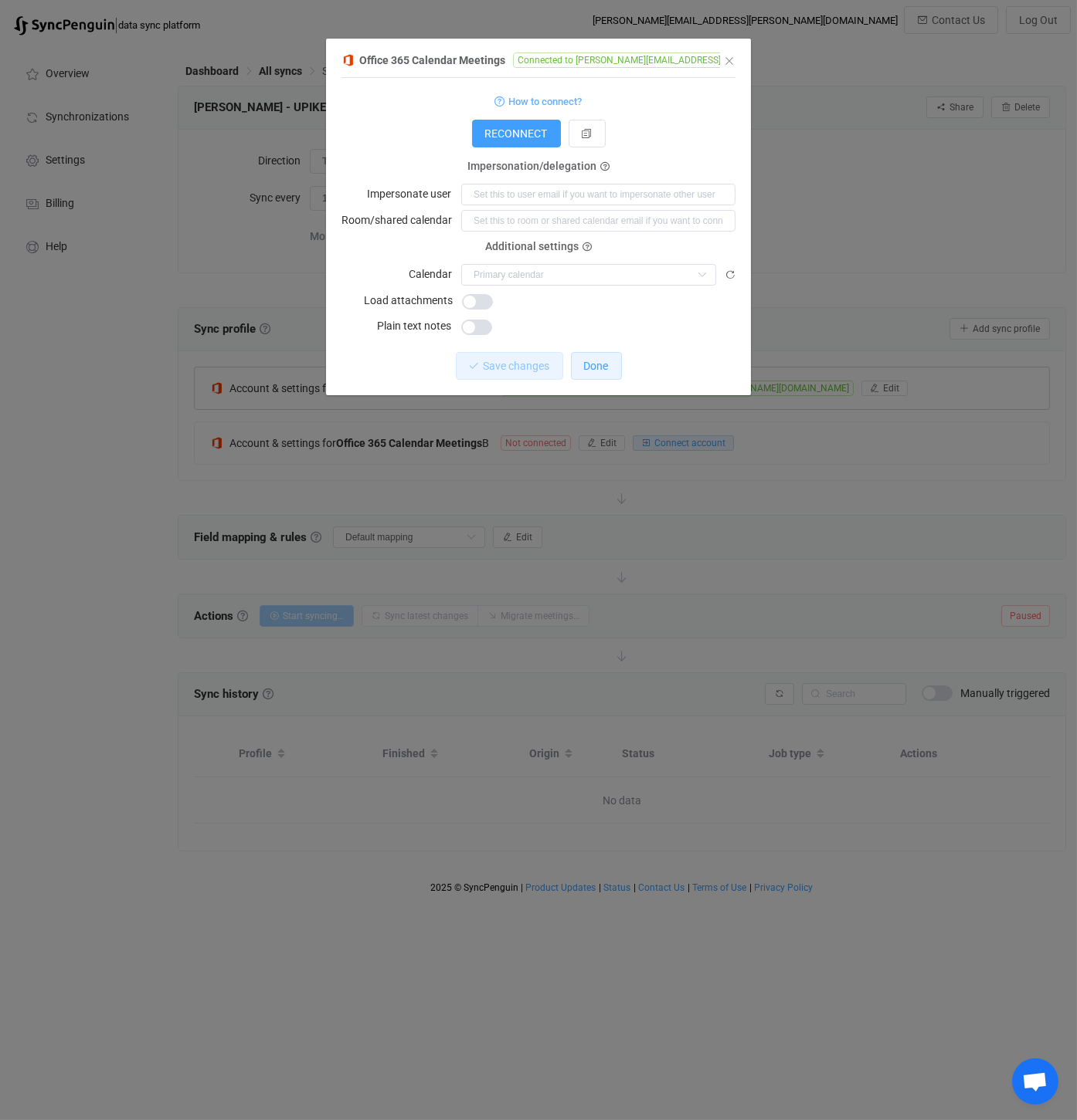
click at [589, 367] on span "Done" at bounding box center [597, 365] width 25 height 12
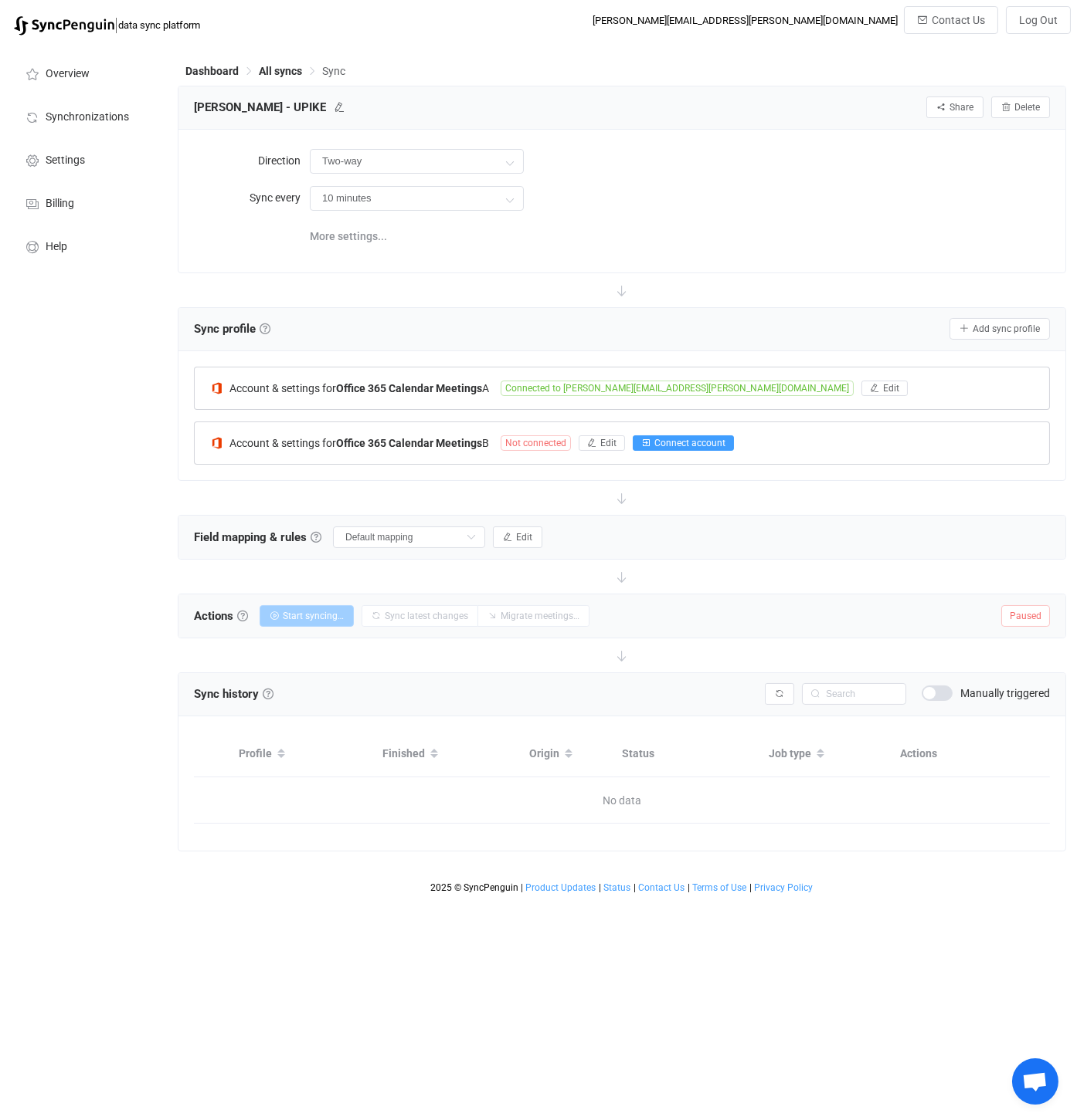
click at [682, 438] on span "Connect account" at bounding box center [689, 443] width 71 height 10
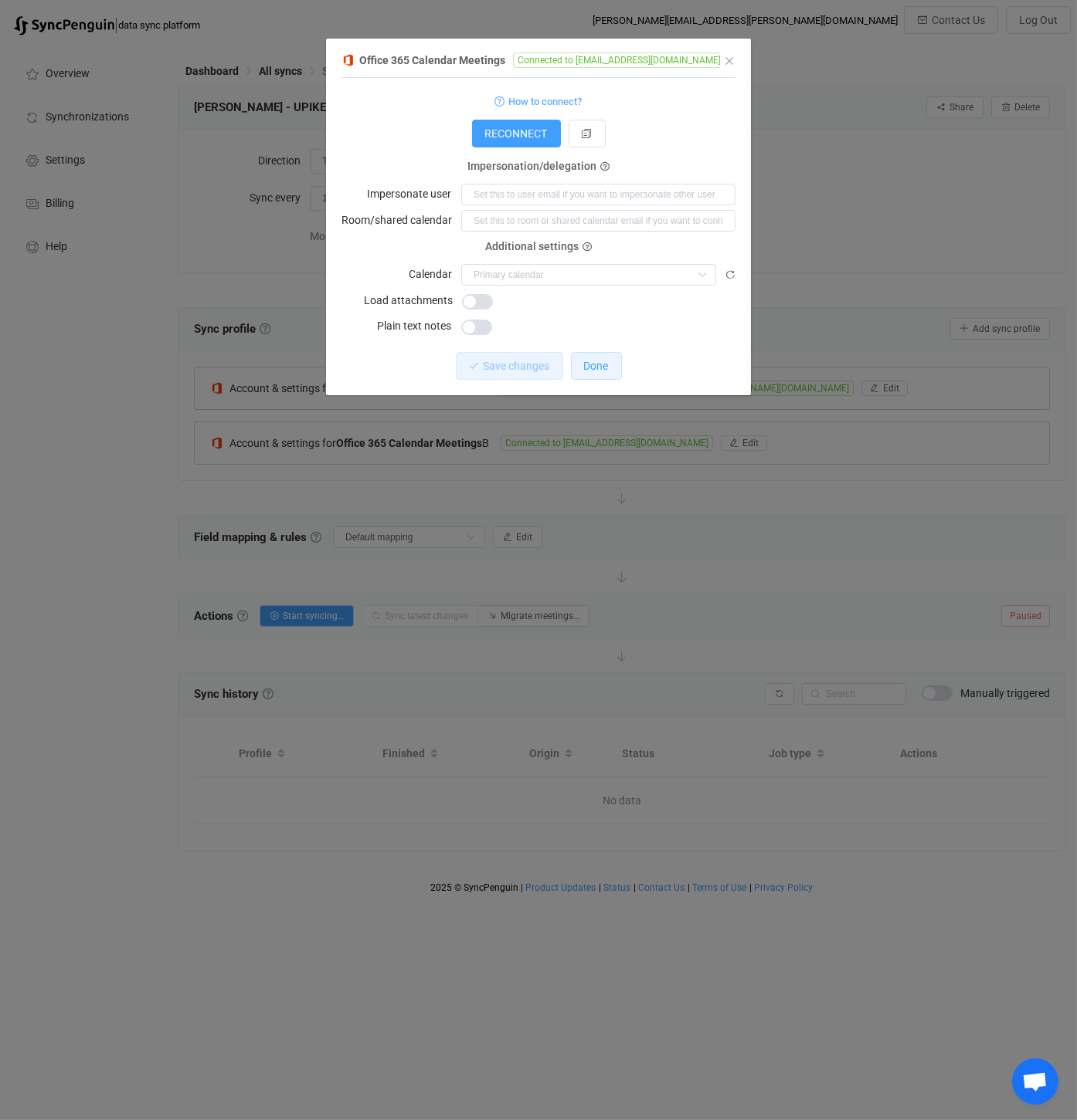
click at [600, 362] on span "Done" at bounding box center [597, 365] width 25 height 12
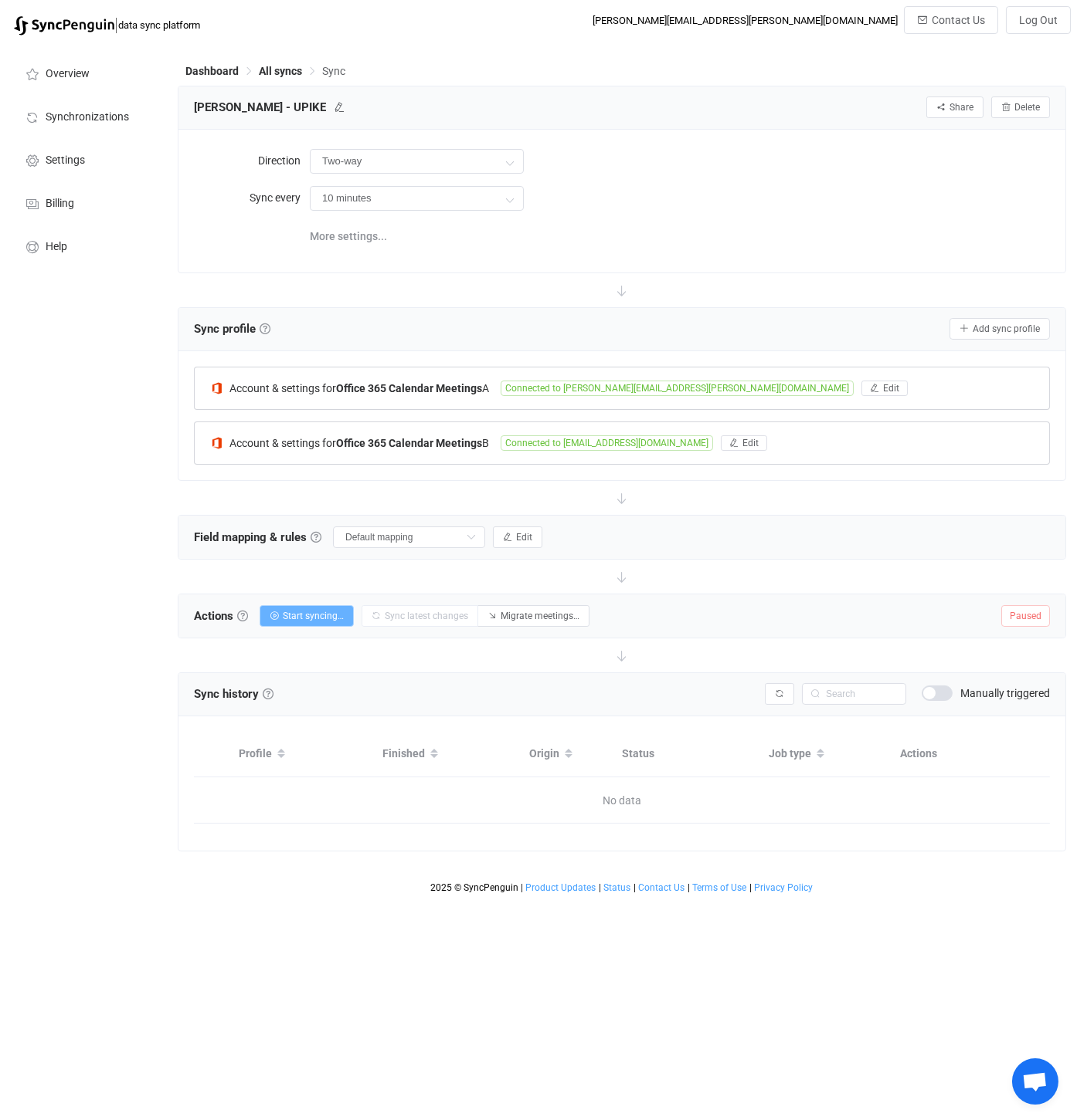
click at [315, 614] on span "Start syncing…" at bounding box center [313, 615] width 61 height 10
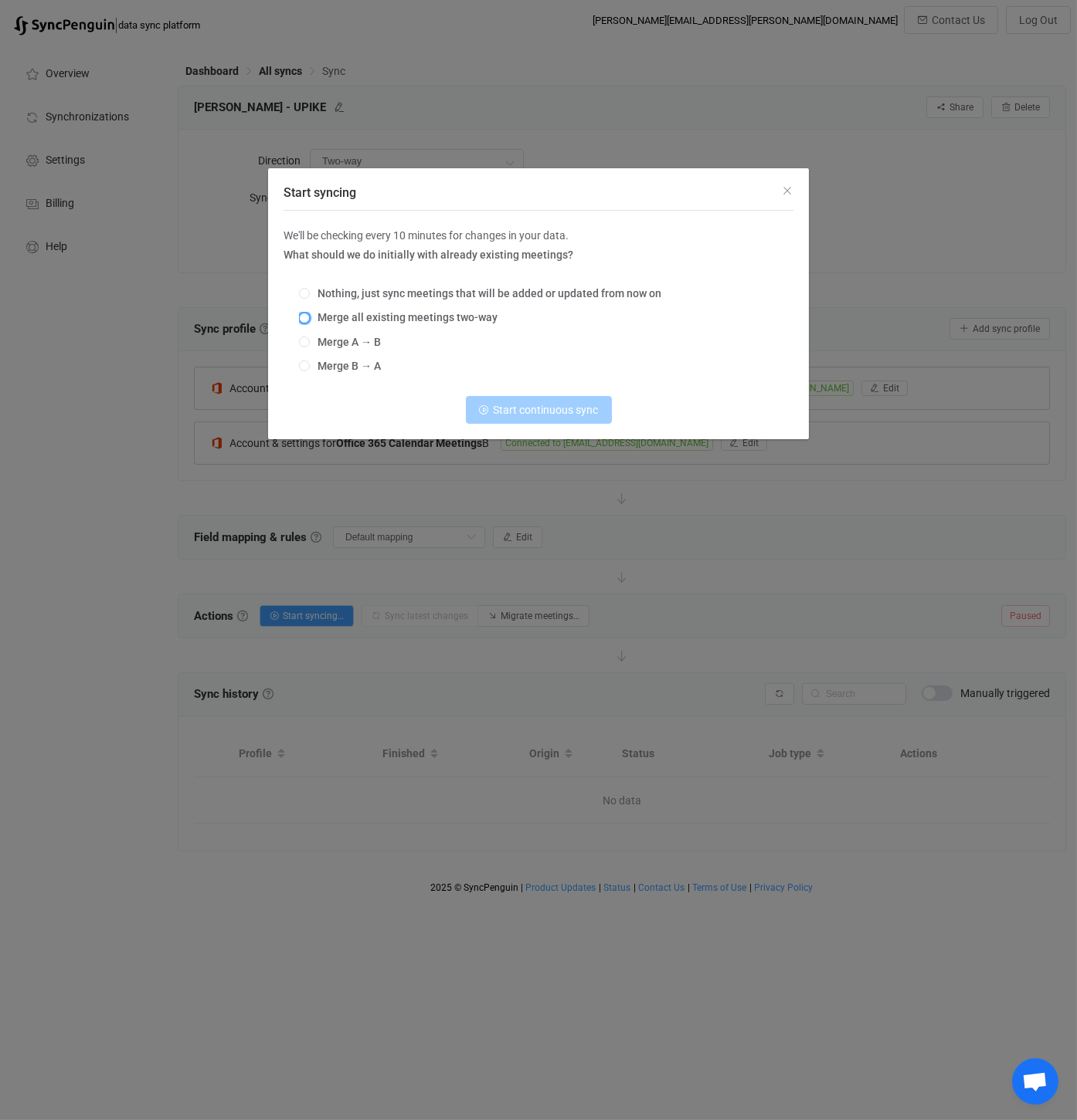
click at [307, 319] on span "Start syncing" at bounding box center [304, 317] width 10 height 10
click at [307, 319] on input "Merge all existing meetings two-way" at bounding box center [304, 318] width 10 height 12
radio input "true"
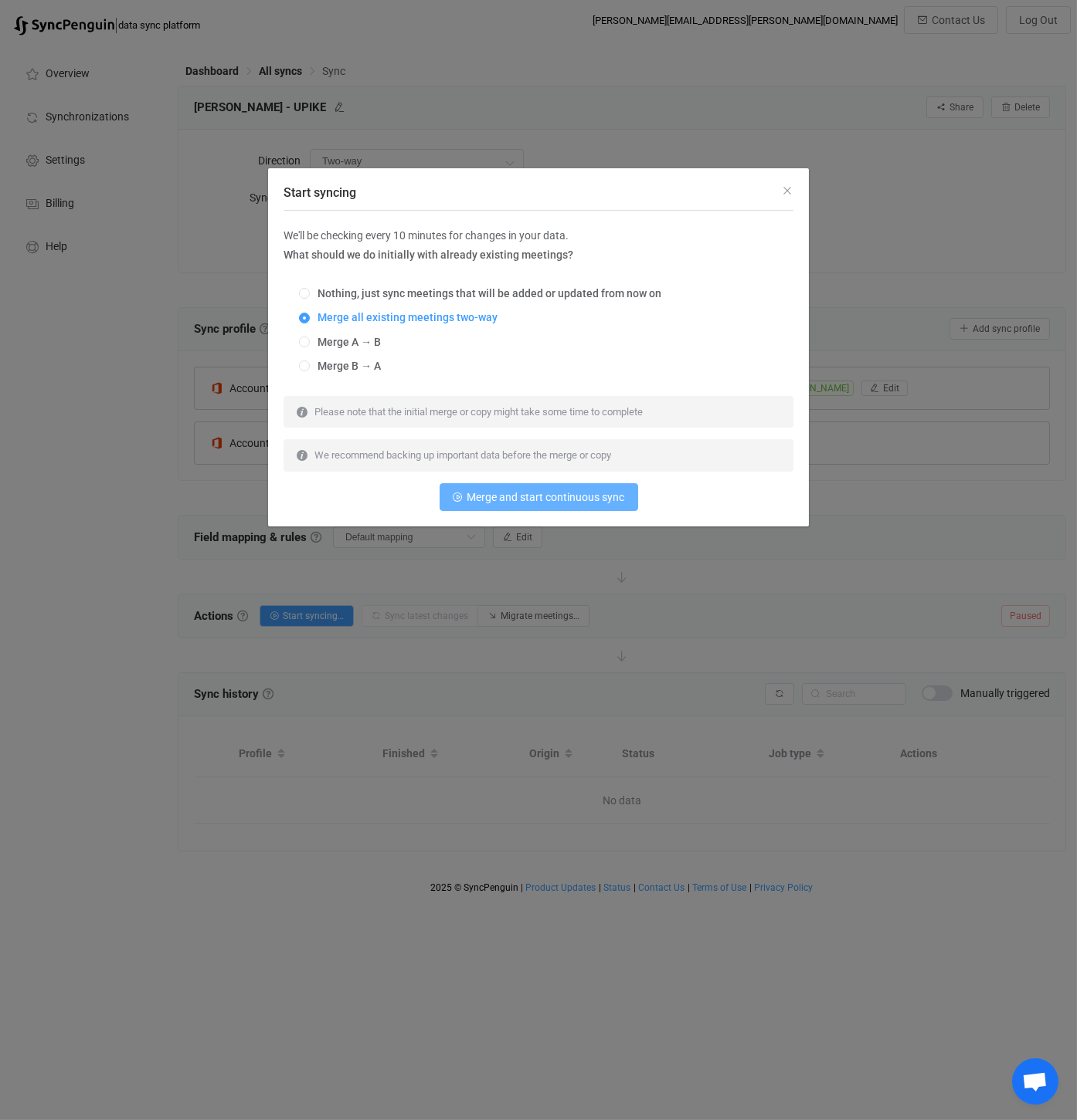
click at [578, 502] on span "Merge and start continuous sync" at bounding box center [546, 496] width 158 height 12
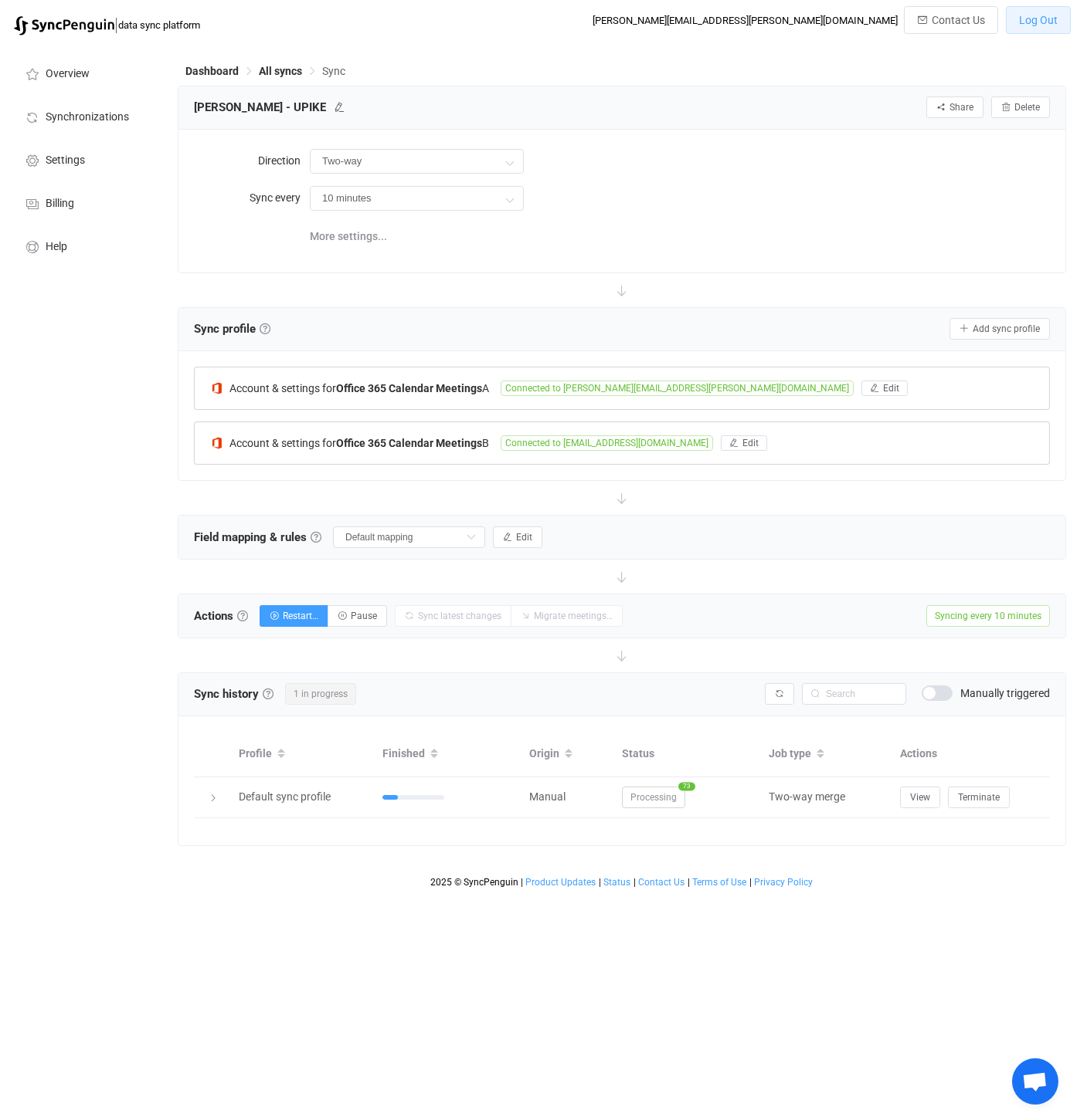
click at [1041, 25] on span "Log Out" at bounding box center [1037, 20] width 39 height 12
